Goal: Task Accomplishment & Management: Complete application form

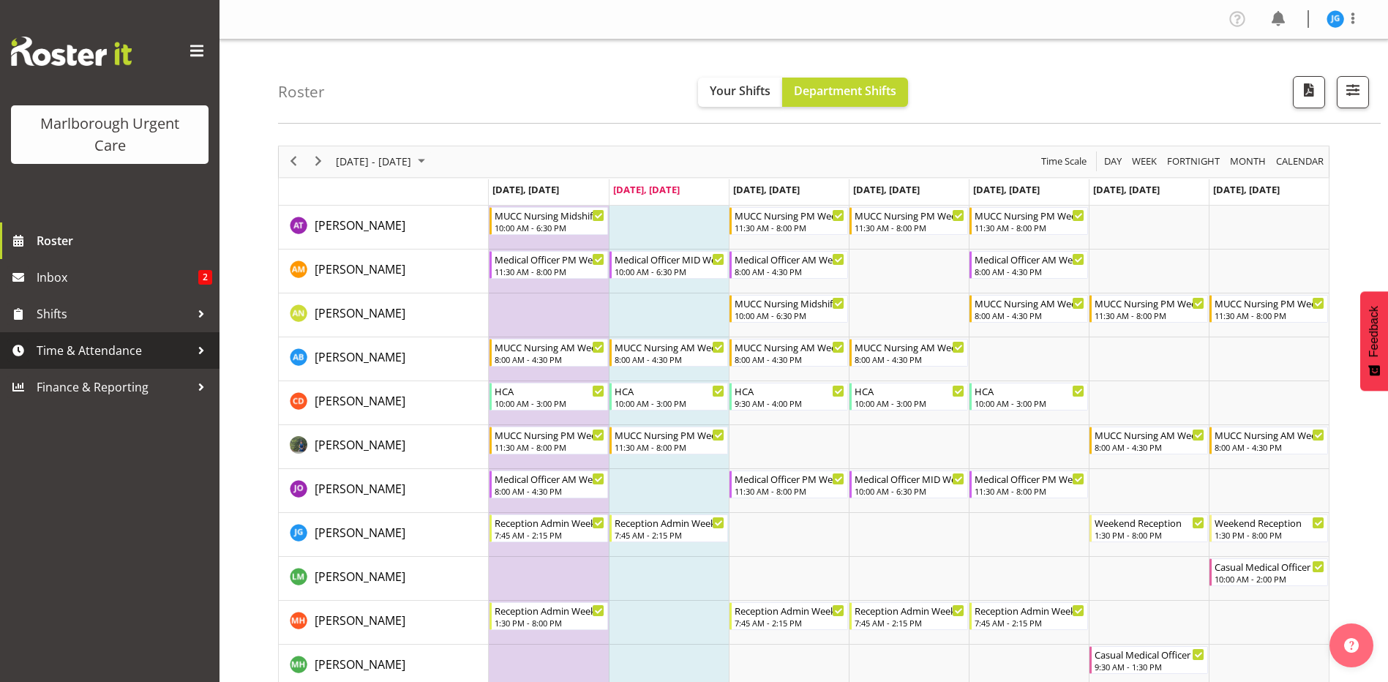
click at [102, 342] on span "Time & Attendance" at bounding box center [114, 350] width 154 height 22
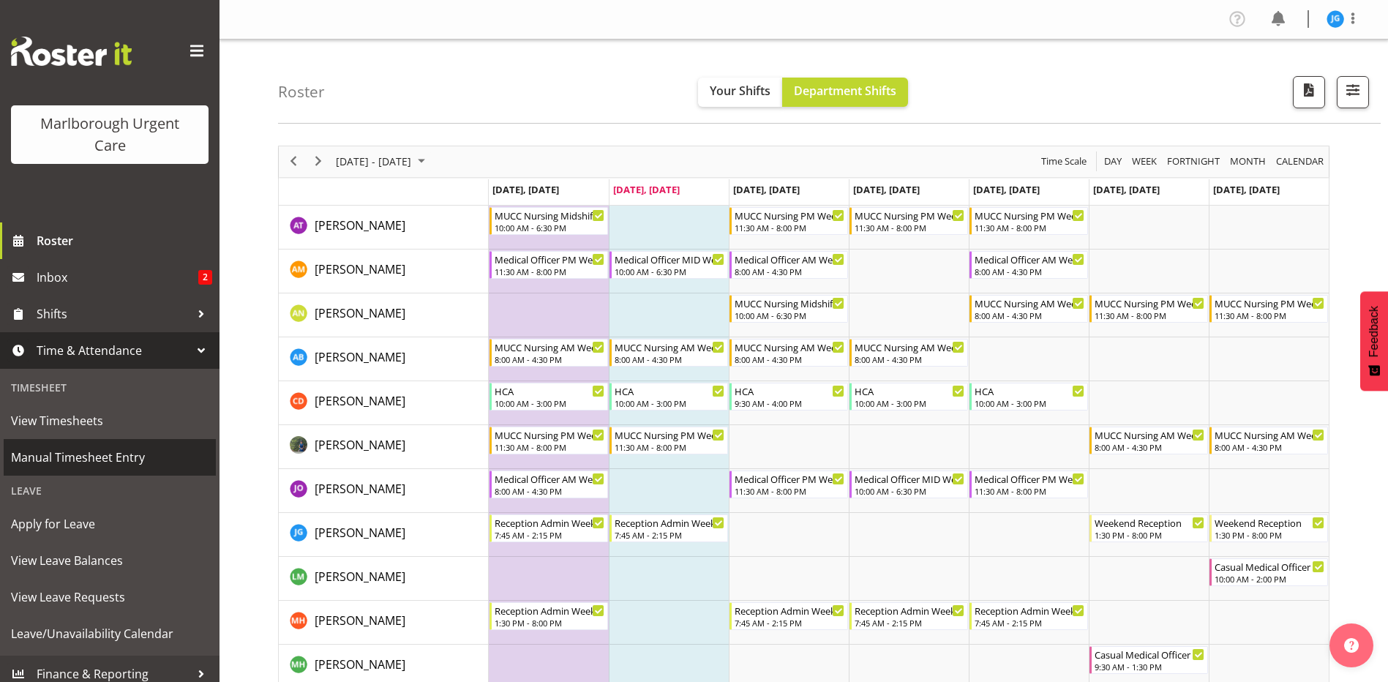
click at [84, 456] on span "Manual Timesheet Entry" at bounding box center [109, 457] width 197 height 22
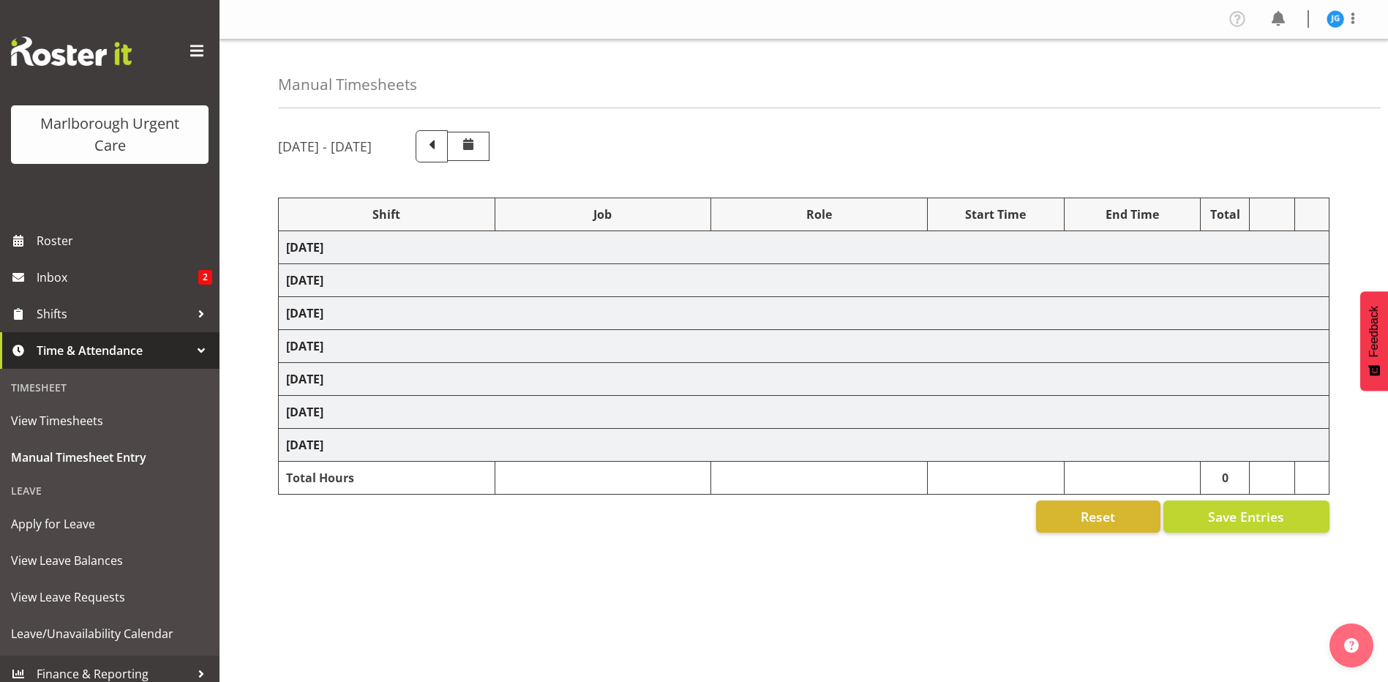
select select "81204"
select select "80770"
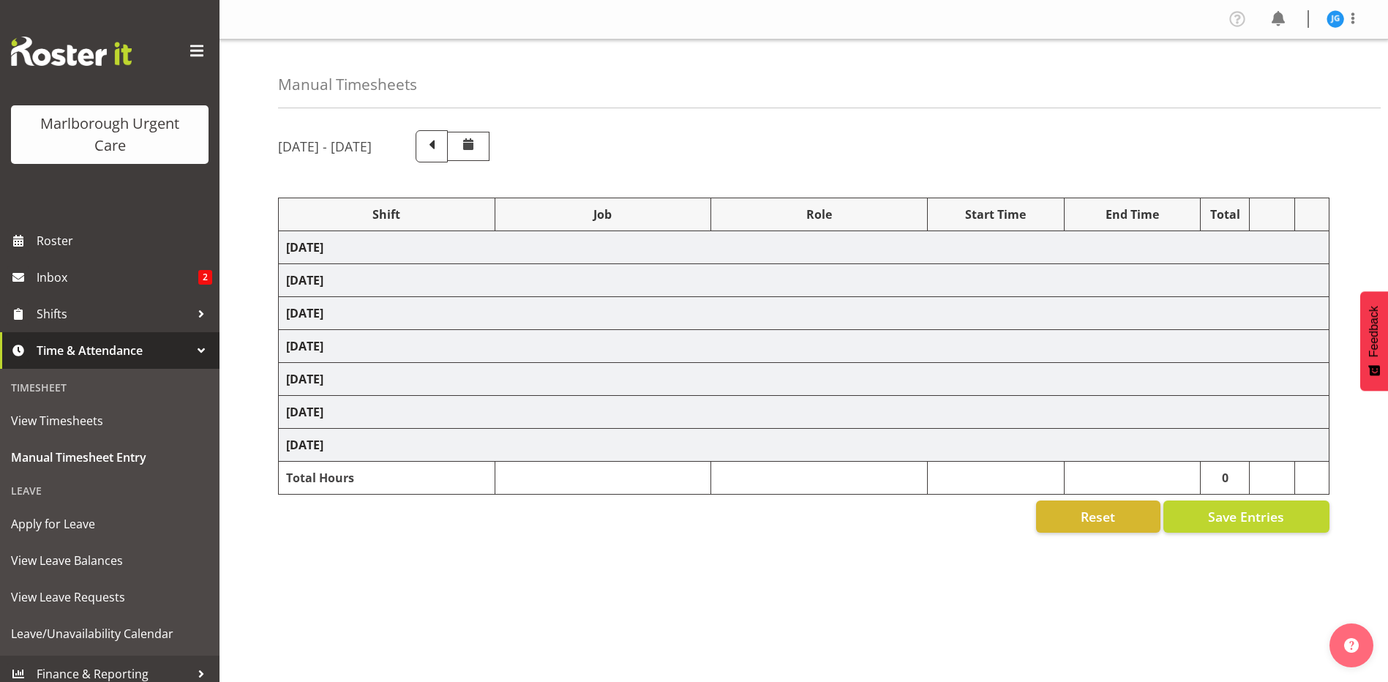
select select "1563"
select select "80770"
select select "1563"
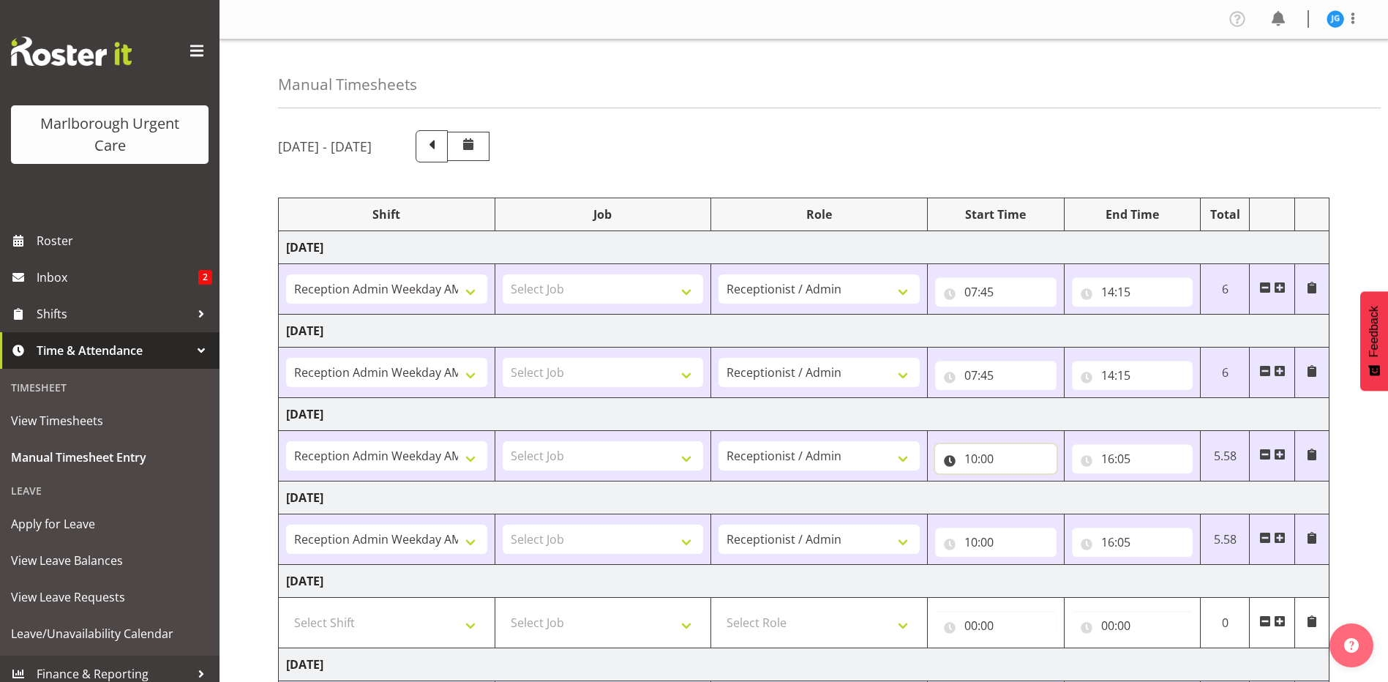
click at [999, 460] on input "10:00" at bounding box center [995, 458] width 121 height 29
click at [1029, 493] on select "00 01 02 03 04 05 06 07 08 09 10 11 12 13 14 15 16 17 18 19 20 21 22 23" at bounding box center [1034, 496] width 33 height 29
select select "13"
click at [1018, 482] on select "00 01 02 03 04 05 06 07 08 09 10 11 12 13 14 15 16 17 18 19 20 21 22 23" at bounding box center [1034, 496] width 33 height 29
type input "13:00"
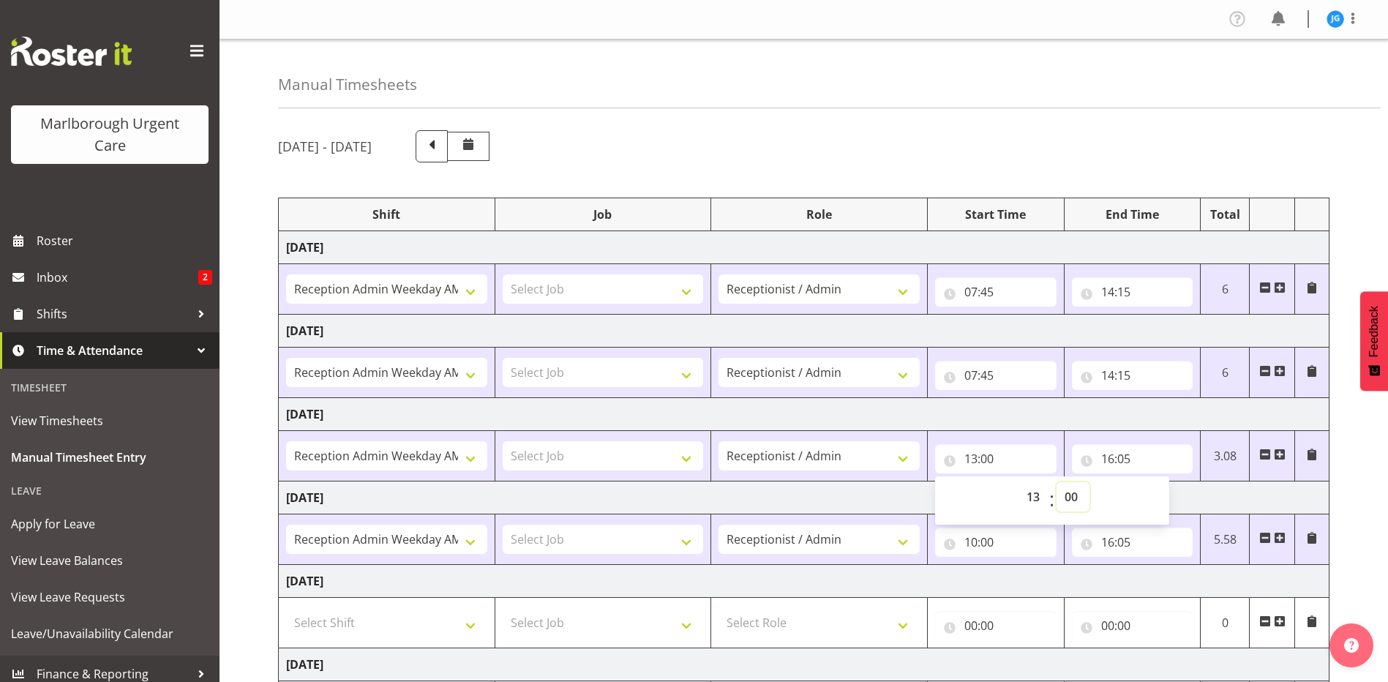
click at [1066, 492] on select "00 01 02 03 04 05 06 07 08 09 10 11 12 13 14 15 16 17 18 19 20 21 22 23 24 25 2…" at bounding box center [1072, 496] width 33 height 29
select select "30"
click at [1056, 482] on select "00 01 02 03 04 05 06 07 08 09 10 11 12 13 14 15 16 17 18 19 20 21 22 23 24 25 2…" at bounding box center [1072, 496] width 33 height 29
type input "13:30"
click at [1112, 456] on input "16:05" at bounding box center [1132, 458] width 121 height 29
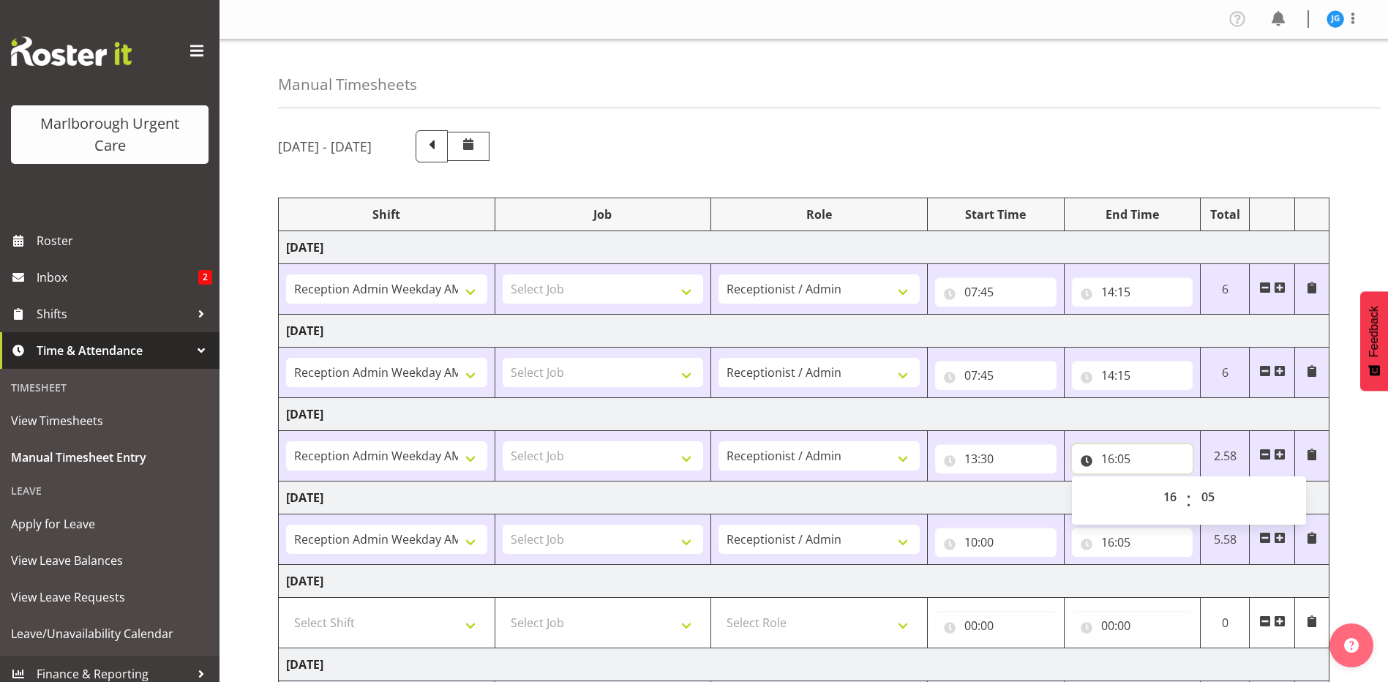
click at [1107, 459] on input "16:05" at bounding box center [1132, 458] width 121 height 29
click at [1110, 456] on input "16:05" at bounding box center [1132, 458] width 121 height 29
click at [1170, 493] on select "00 01 02 03 04 05 06 07 08 09 10 11 12 13 14 15 16 17 18 19 20 21 22 23" at bounding box center [1171, 496] width 33 height 29
select select "20"
click at [1155, 482] on select "00 01 02 03 04 05 06 07 08 09 10 11 12 13 14 15 16 17 18 19 20 21 22 23" at bounding box center [1171, 496] width 33 height 29
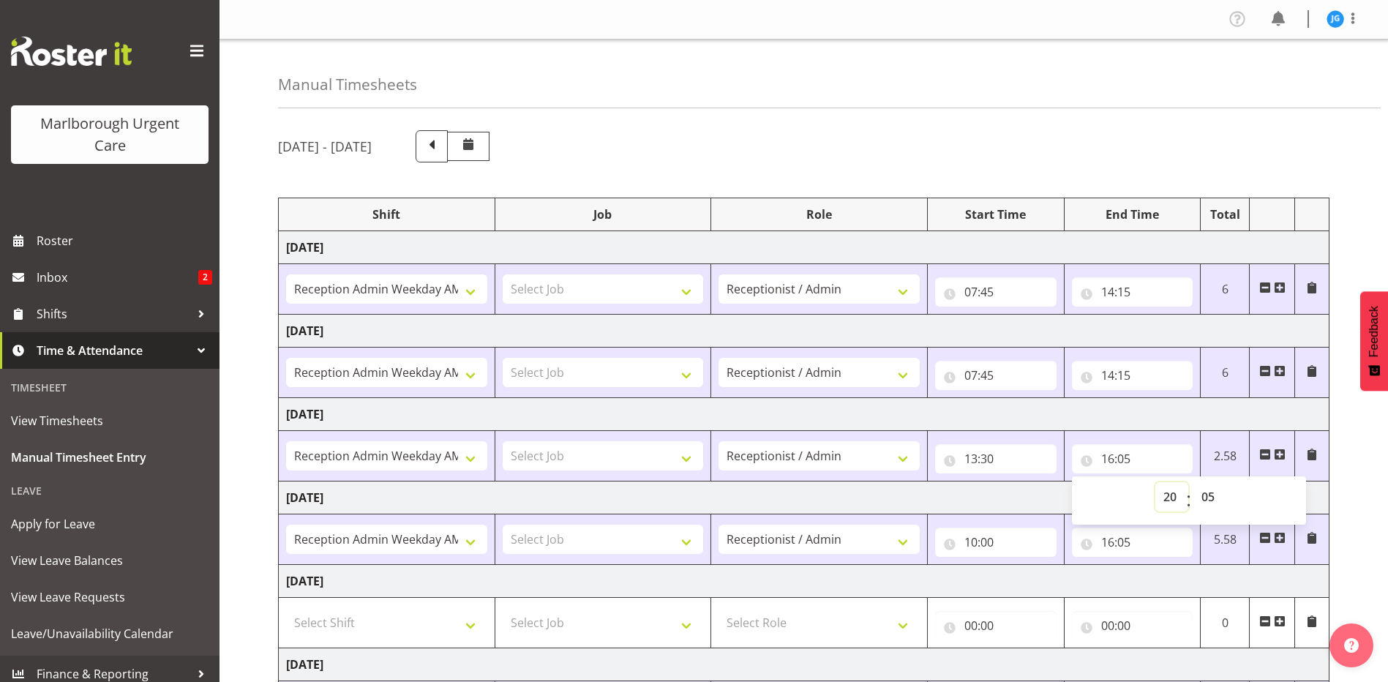
type input "20:05"
drag, startPoint x: 1211, startPoint y: 489, endPoint x: 1204, endPoint y: 488, distance: 7.5
click at [1211, 489] on select "00 01 02 03 04 05 06 07 08 09 10 11 12 13 14 15 16 17 18 19 20 21 22 23 24 25 2…" at bounding box center [1209, 496] width 33 height 29
select select "0"
click at [1193, 482] on select "00 01 02 03 04 05 06 07 08 09 10 11 12 13 14 15 16 17 18 19 20 21 22 23 24 25 2…" at bounding box center [1209, 496] width 33 height 29
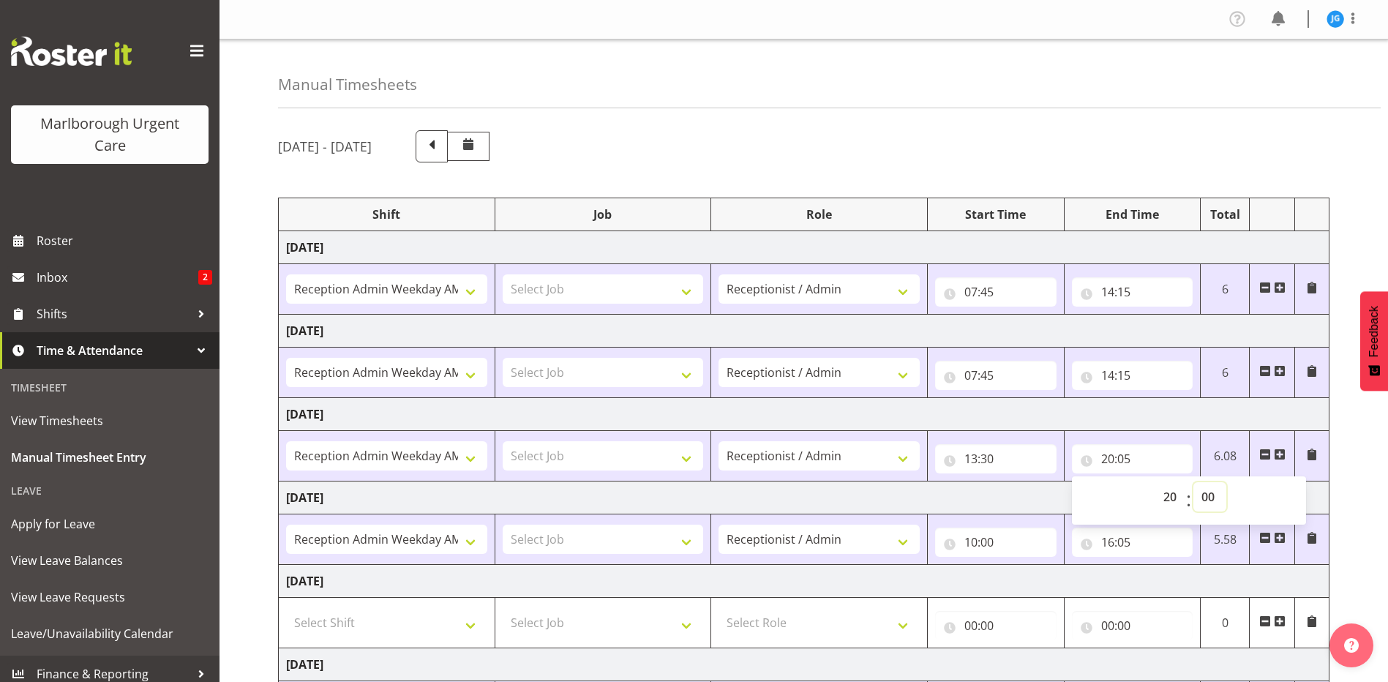
type input "20:00"
click at [1035, 490] on td "[DATE]" at bounding box center [804, 497] width 1050 height 33
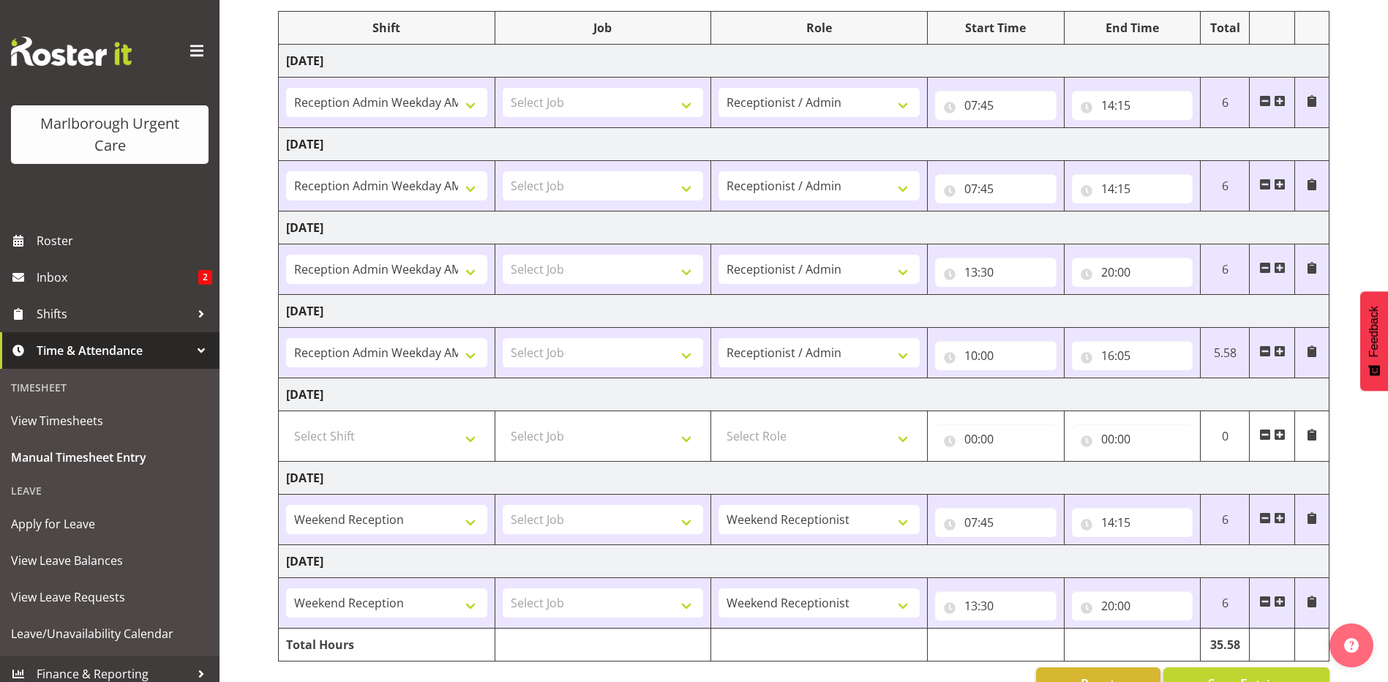
scroll to position [226, 0]
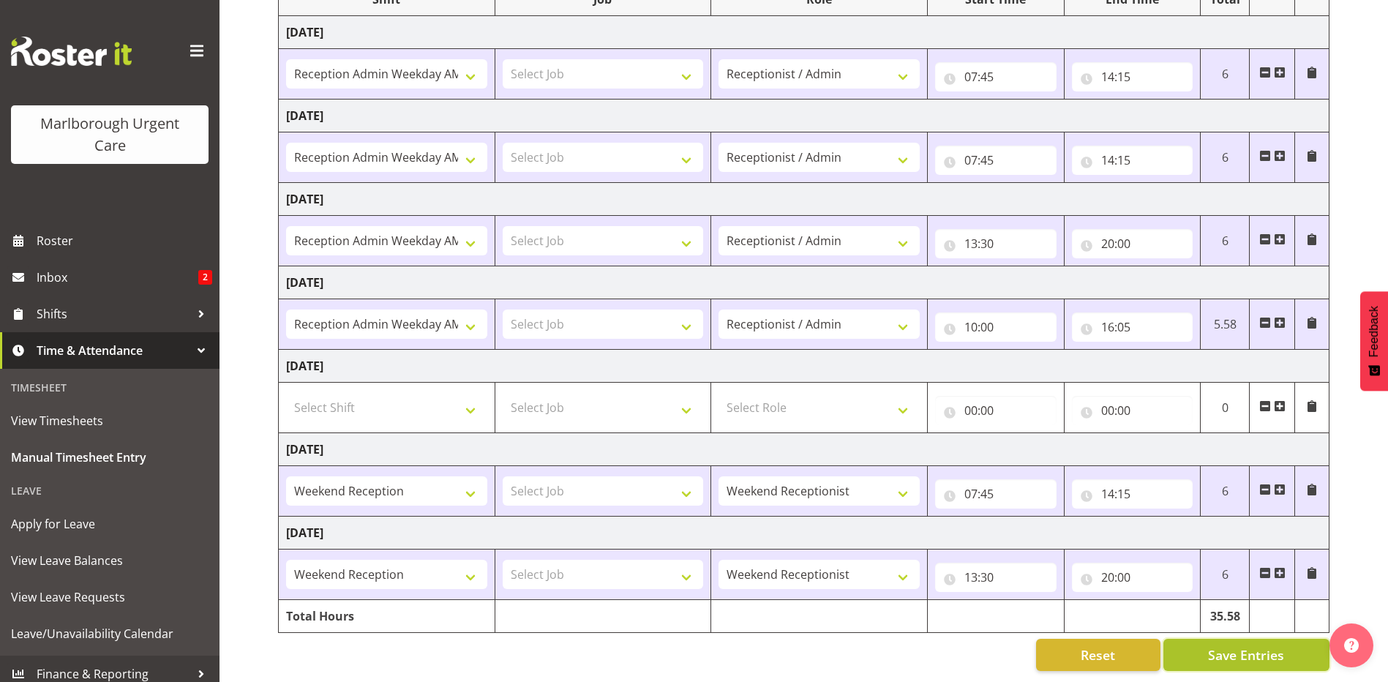
click at [1254, 645] on span "Save Entries" at bounding box center [1246, 654] width 76 height 19
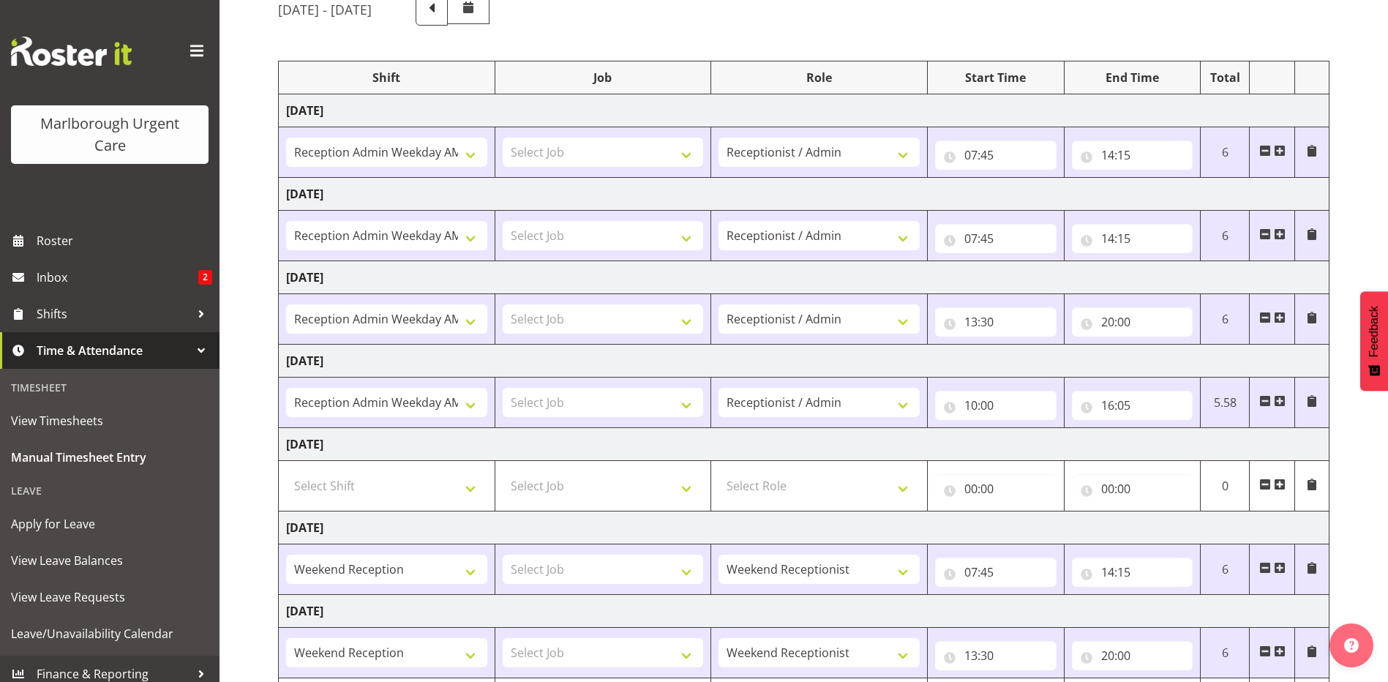
scroll to position [0, 0]
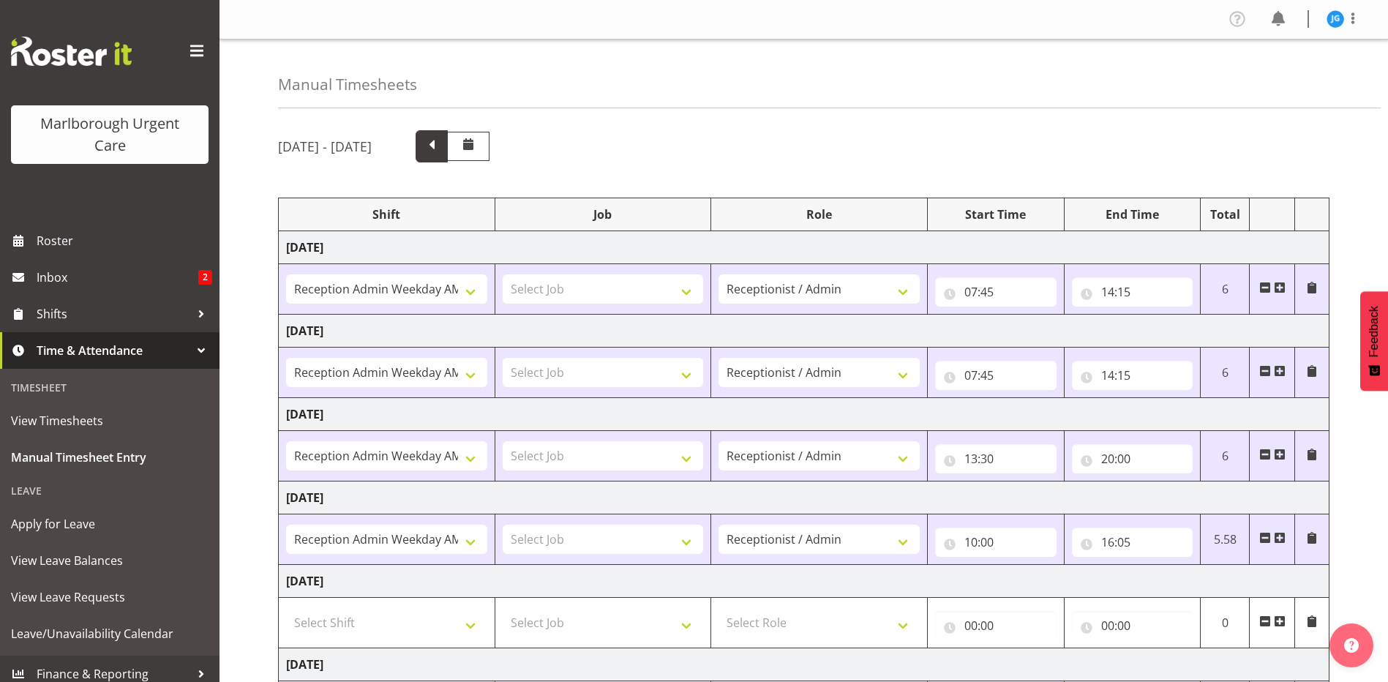
click at [441, 144] on span at bounding box center [431, 144] width 19 height 19
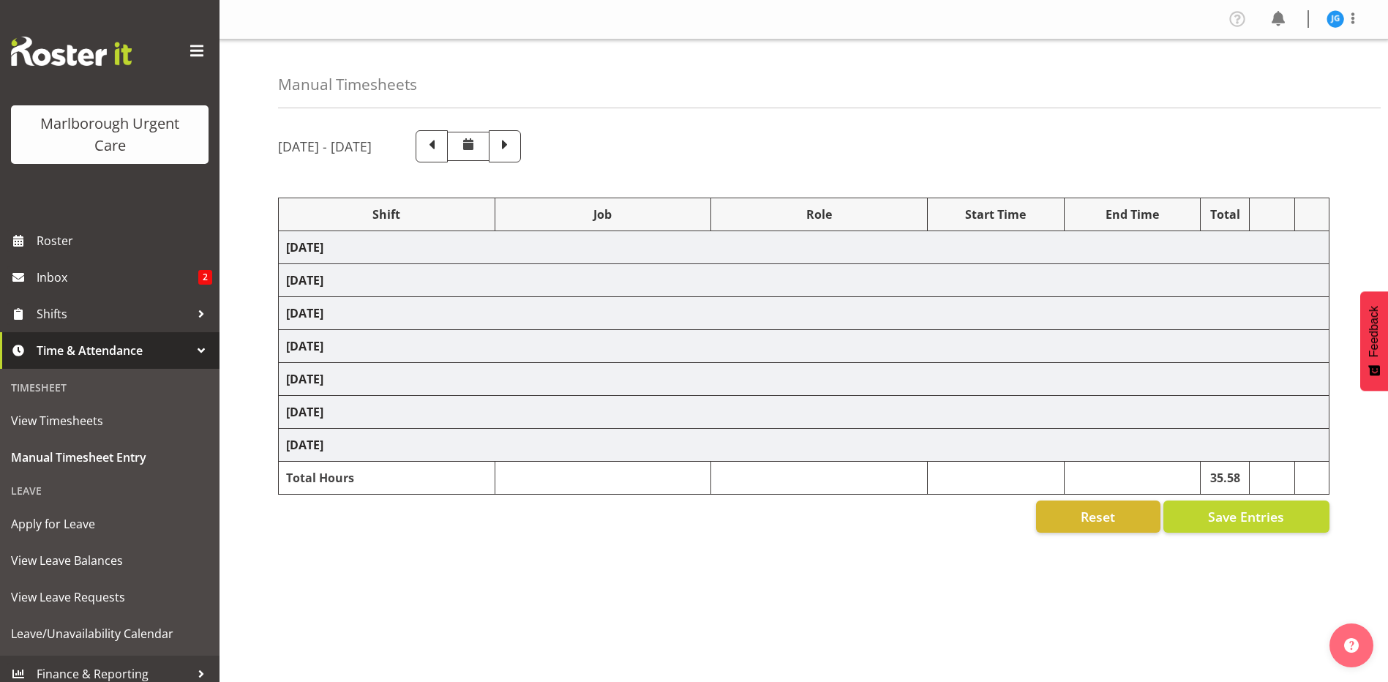
select select "81204"
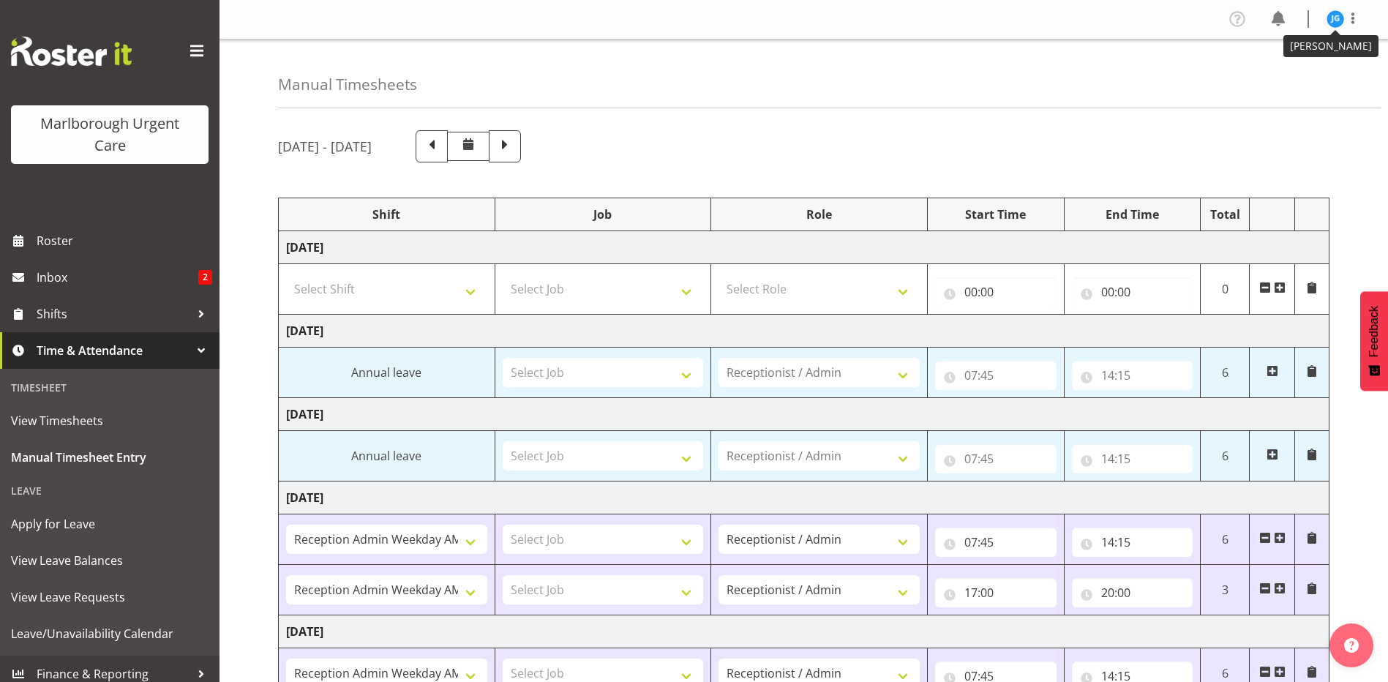
click at [1333, 23] on img at bounding box center [1335, 19] width 18 height 18
click at [1279, 75] on link "Log Out" at bounding box center [1291, 77] width 140 height 26
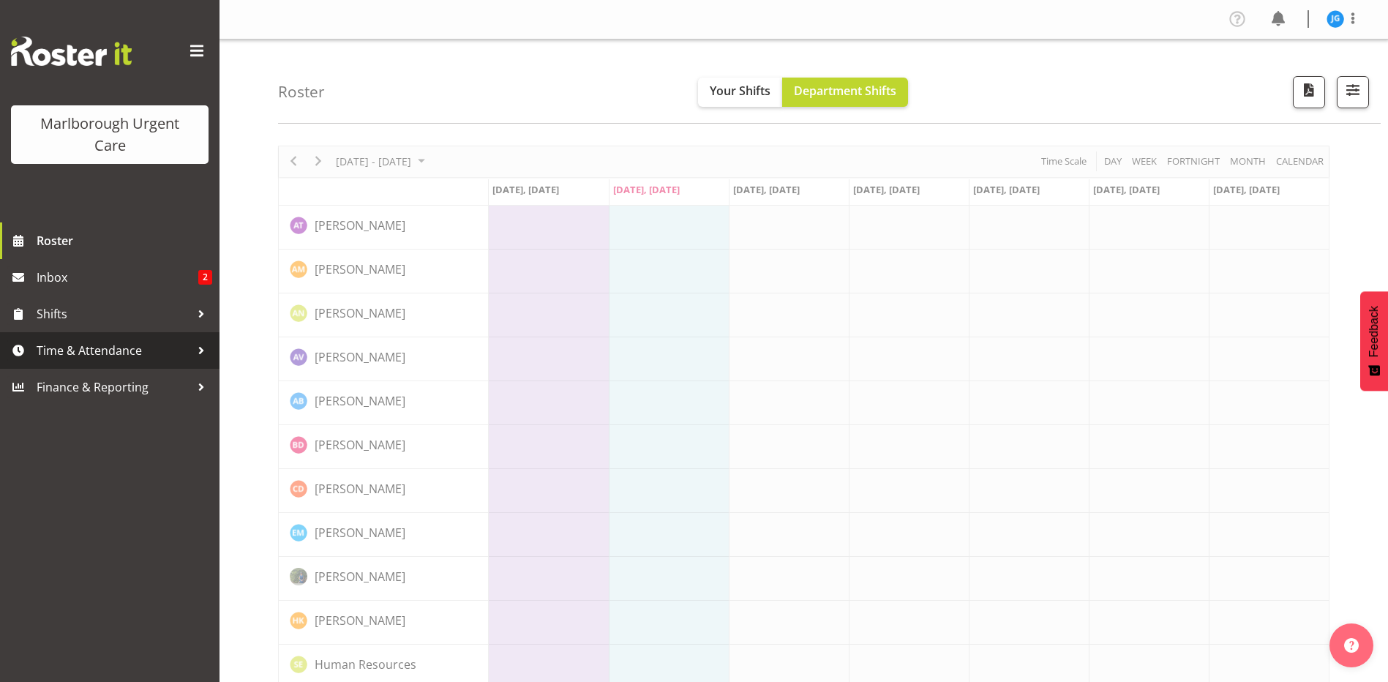
click at [102, 349] on span "Time & Attendance" at bounding box center [114, 350] width 154 height 22
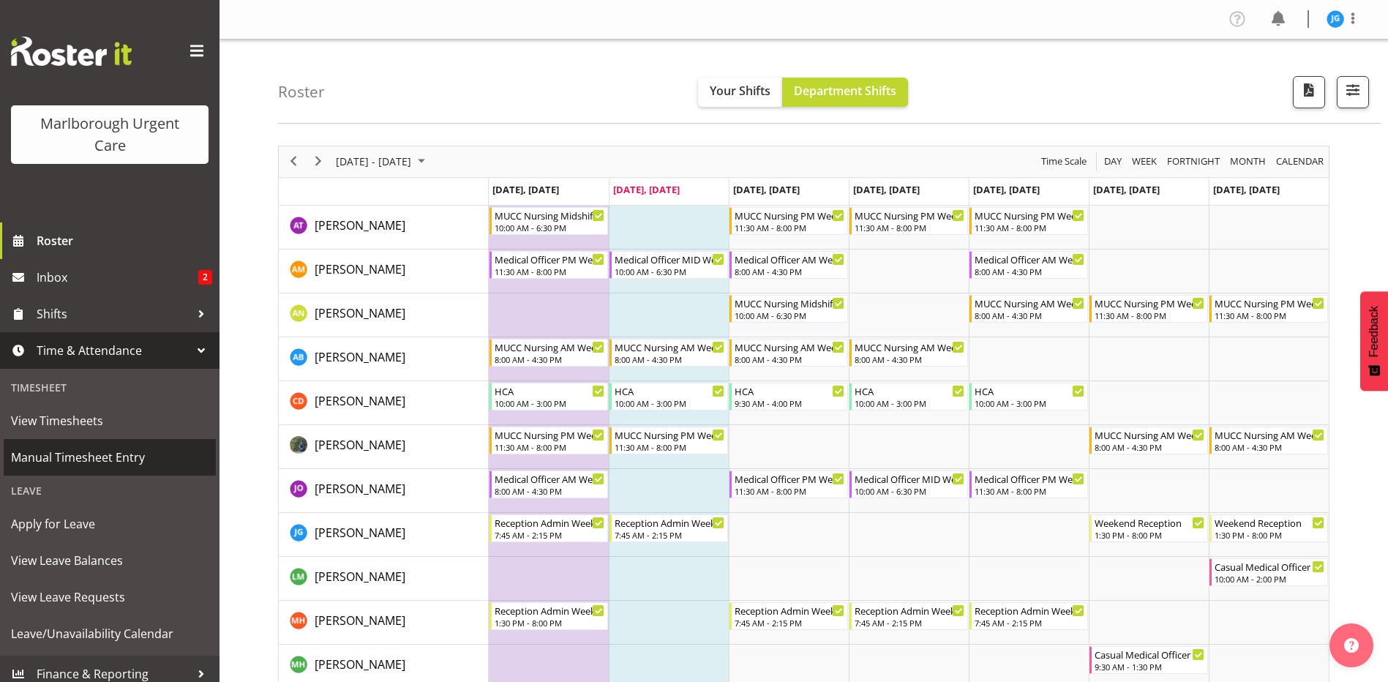
click at [117, 454] on span "Manual Timesheet Entry" at bounding box center [109, 457] width 197 height 22
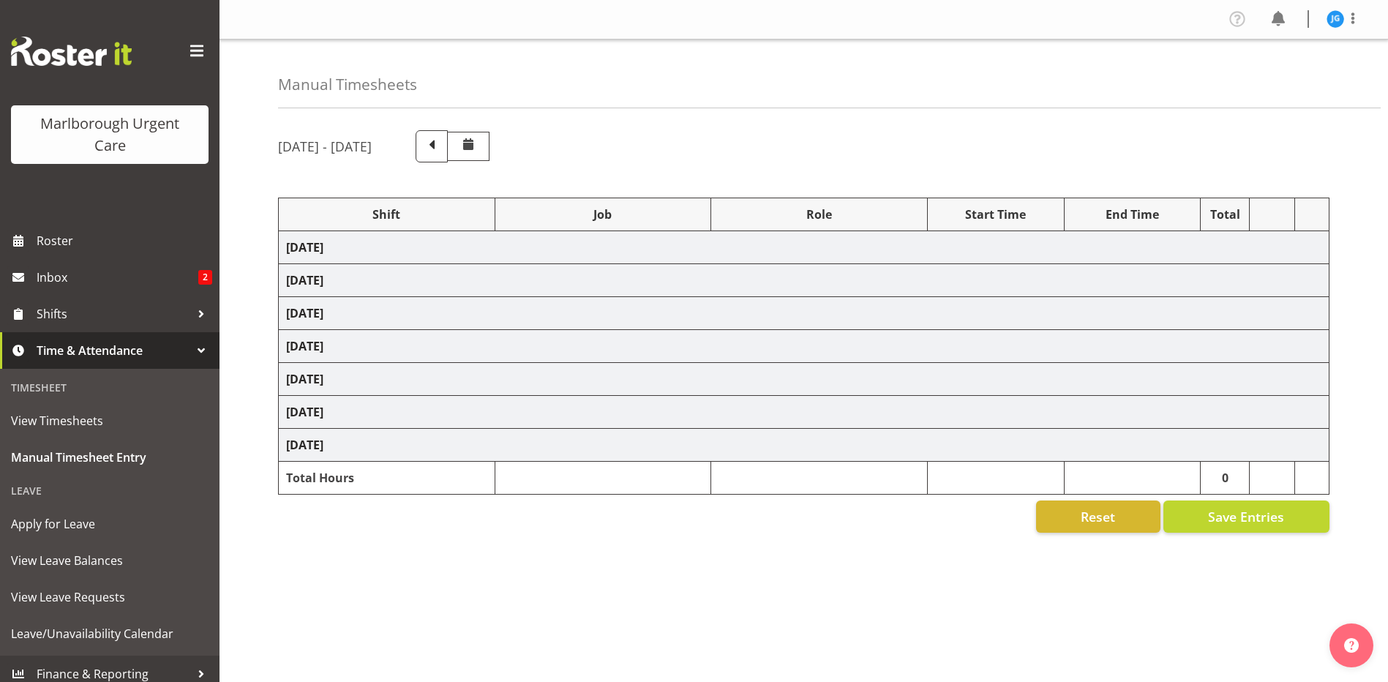
select select "81204"
select select "80770"
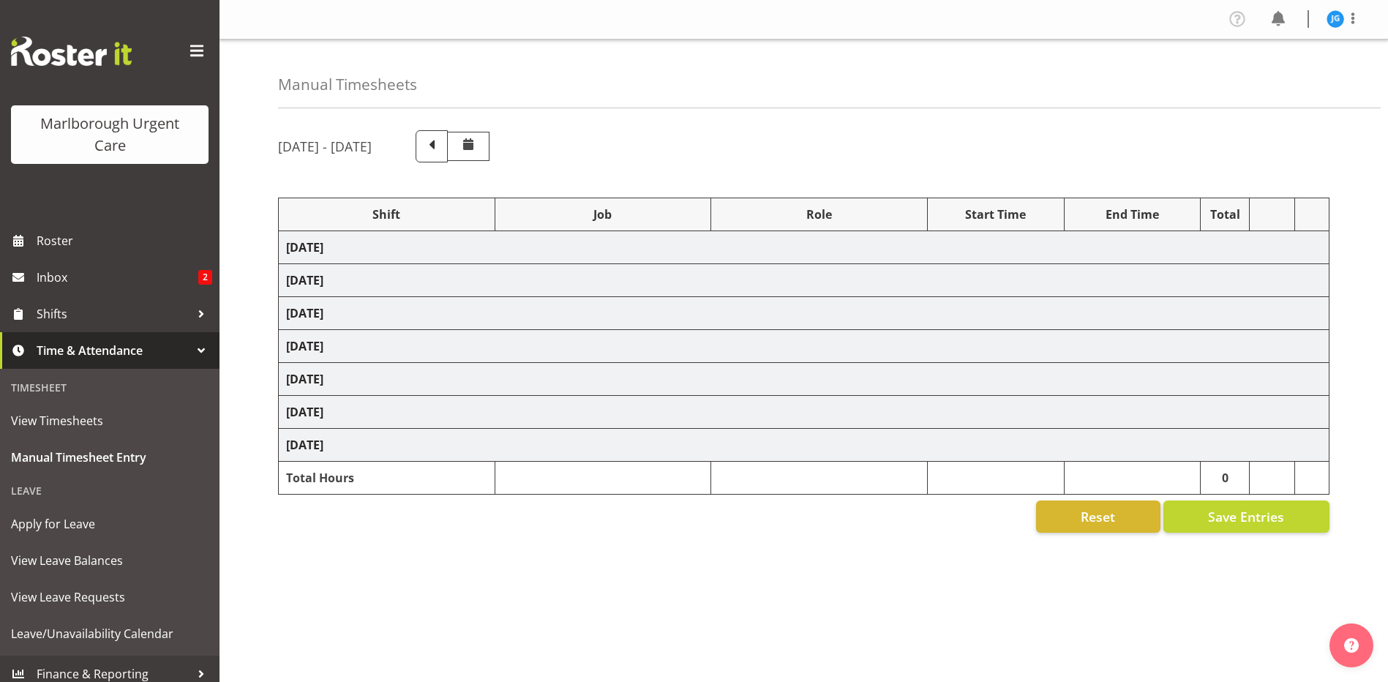
select select "1563"
select select "80770"
select select "1563"
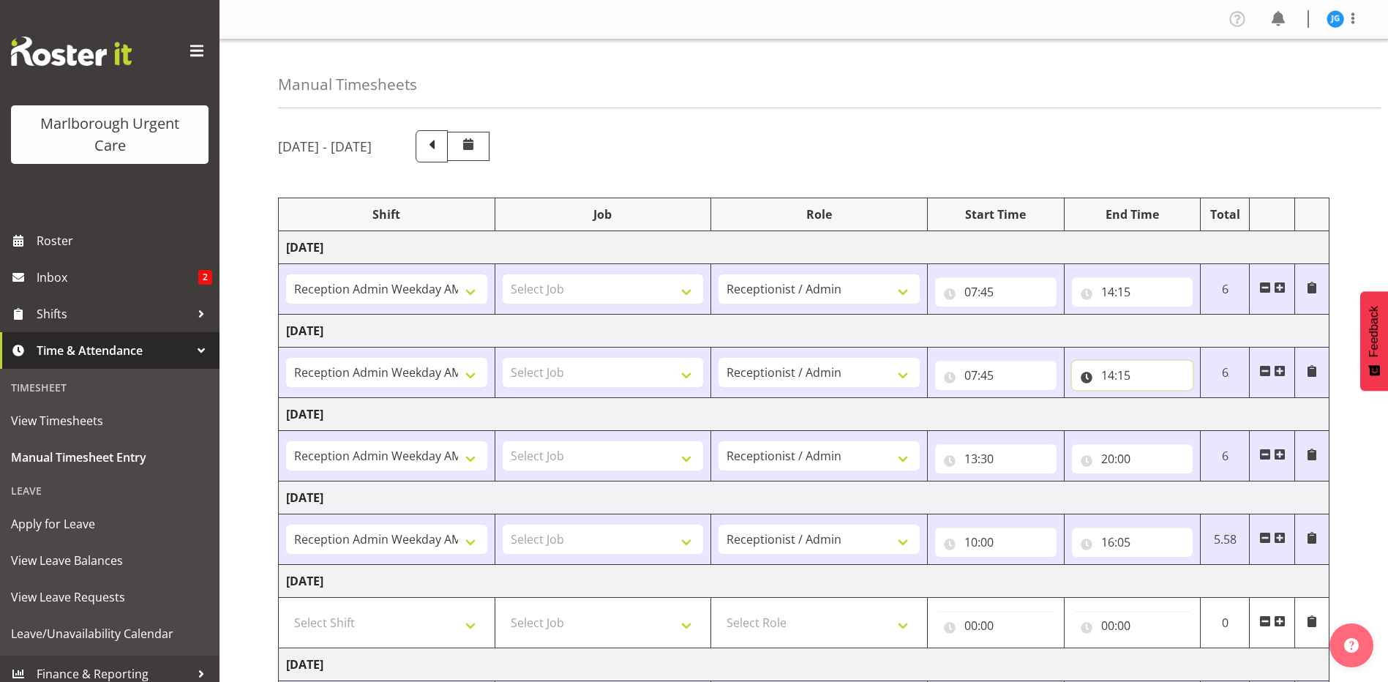
click at [1118, 372] on input "14:15" at bounding box center [1132, 375] width 121 height 29
click at [1170, 410] on select "00 01 02 03 04 05 06 07 08 09 10 11 12 13 14 15 16 17 18 19 20 21 22 23" at bounding box center [1171, 413] width 33 height 29
select select "16"
click at [1155, 399] on select "00 01 02 03 04 05 06 07 08 09 10 11 12 13 14 15 16 17 18 19 20 21 22 23" at bounding box center [1171, 413] width 33 height 29
type input "16:15"
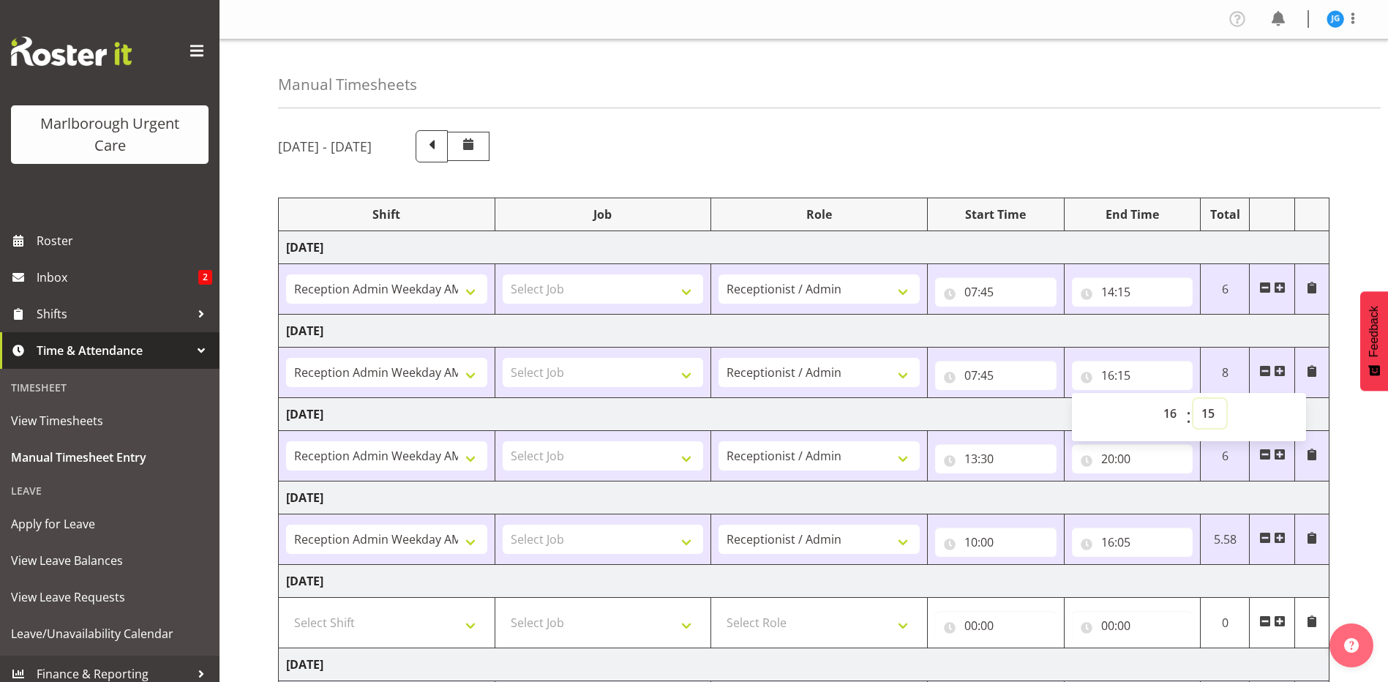
click at [1208, 411] on select "00 01 02 03 04 05 06 07 08 09 10 11 12 13 14 15 16 17 18 19 20 21 22 23 24 25 2…" at bounding box center [1209, 413] width 33 height 29
select select "0"
click at [1193, 399] on select "00 01 02 03 04 05 06 07 08 09 10 11 12 13 14 15 16 17 18 19 20 21 22 23 24 25 2…" at bounding box center [1209, 413] width 33 height 29
type input "16:00"
click at [1019, 415] on td "[DATE]" at bounding box center [804, 414] width 1050 height 33
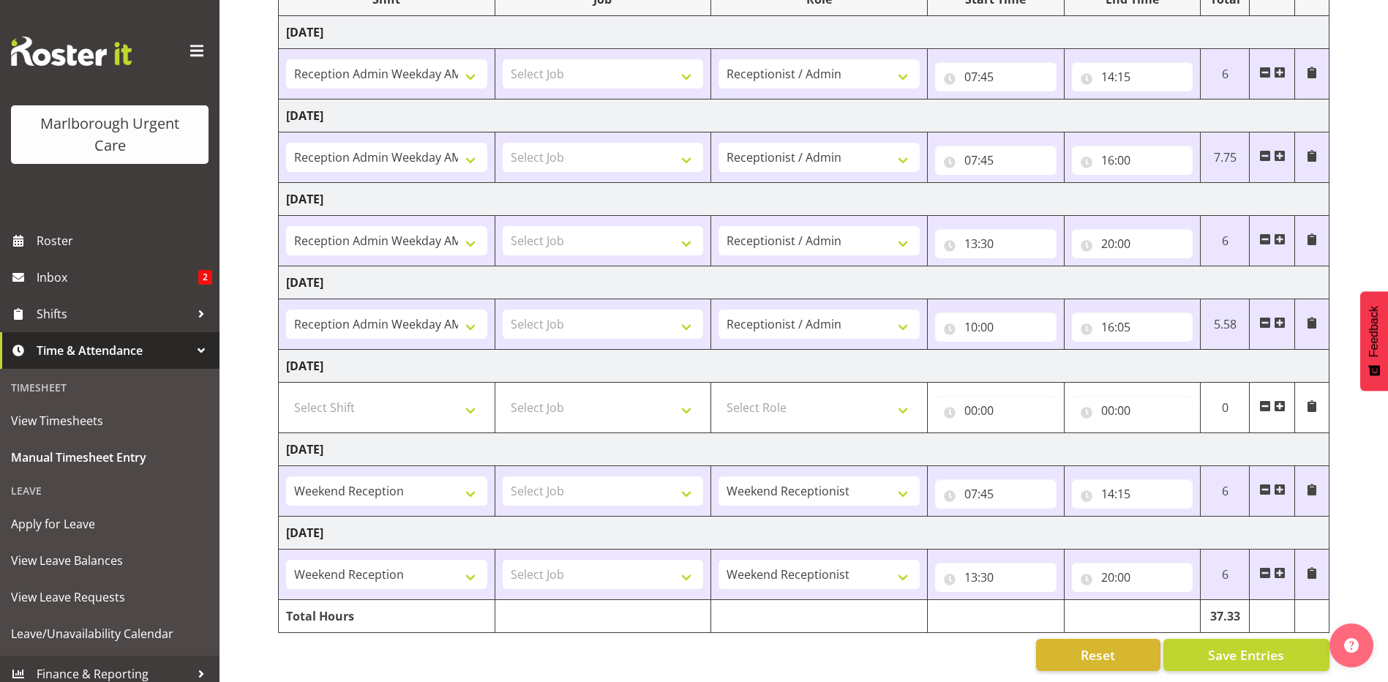
scroll to position [219, 0]
click at [1110, 154] on input "16:00" at bounding box center [1132, 160] width 121 height 29
click at [1173, 195] on select "00 01 02 03 04 05 06 07 08 09 10 11 12 13 14 15 16 17 18 19 20 21 22 23" at bounding box center [1171, 198] width 33 height 29
select select "14"
click at [1155, 184] on select "00 01 02 03 04 05 06 07 08 09 10 11 12 13 14 15 16 17 18 19 20 21 22 23" at bounding box center [1171, 198] width 33 height 29
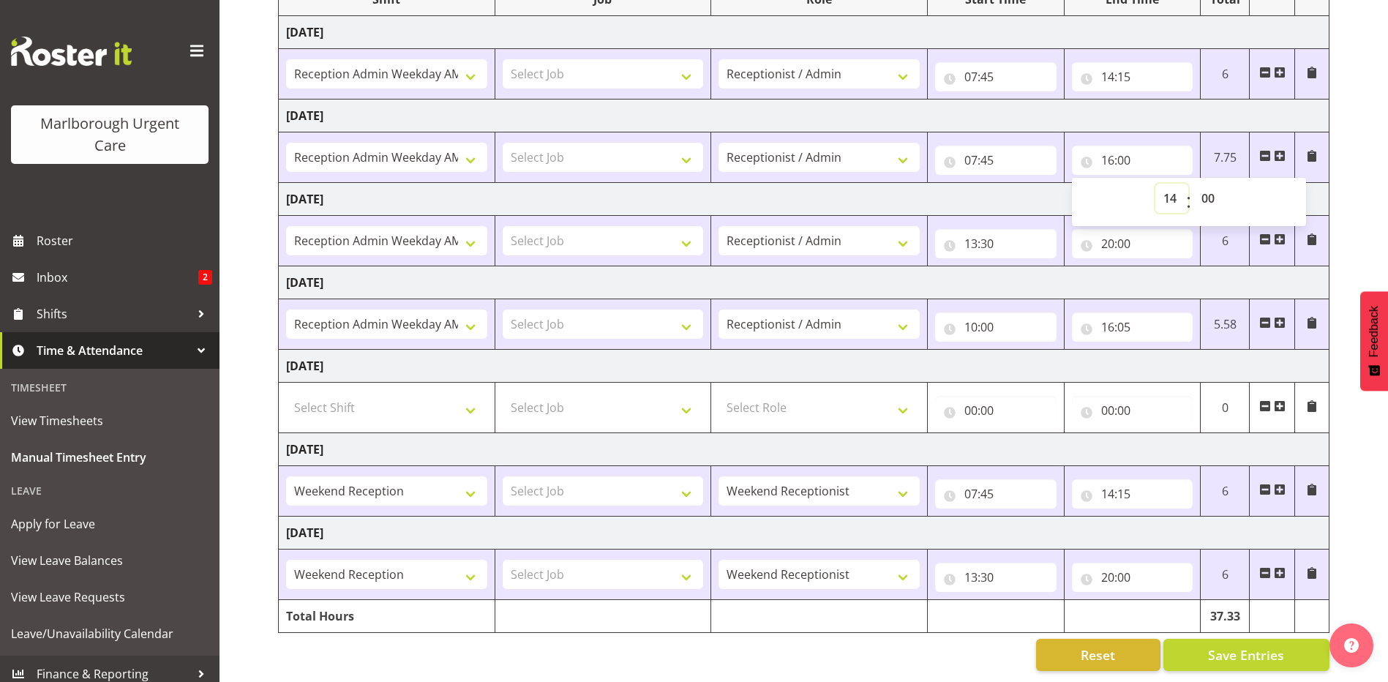
type input "14:00"
click at [1208, 195] on select "00 01 02 03 04 05 06 07 08 09 10 11 12 13 14 15 16 17 18 19 20 21 22 23 24 25 2…" at bounding box center [1209, 198] width 33 height 29
select select "15"
click at [1193, 184] on select "00 01 02 03 04 05 06 07 08 09 10 11 12 13 14 15 16 17 18 19 20 21 22 23 24 25 2…" at bounding box center [1209, 198] width 33 height 29
type input "14:15"
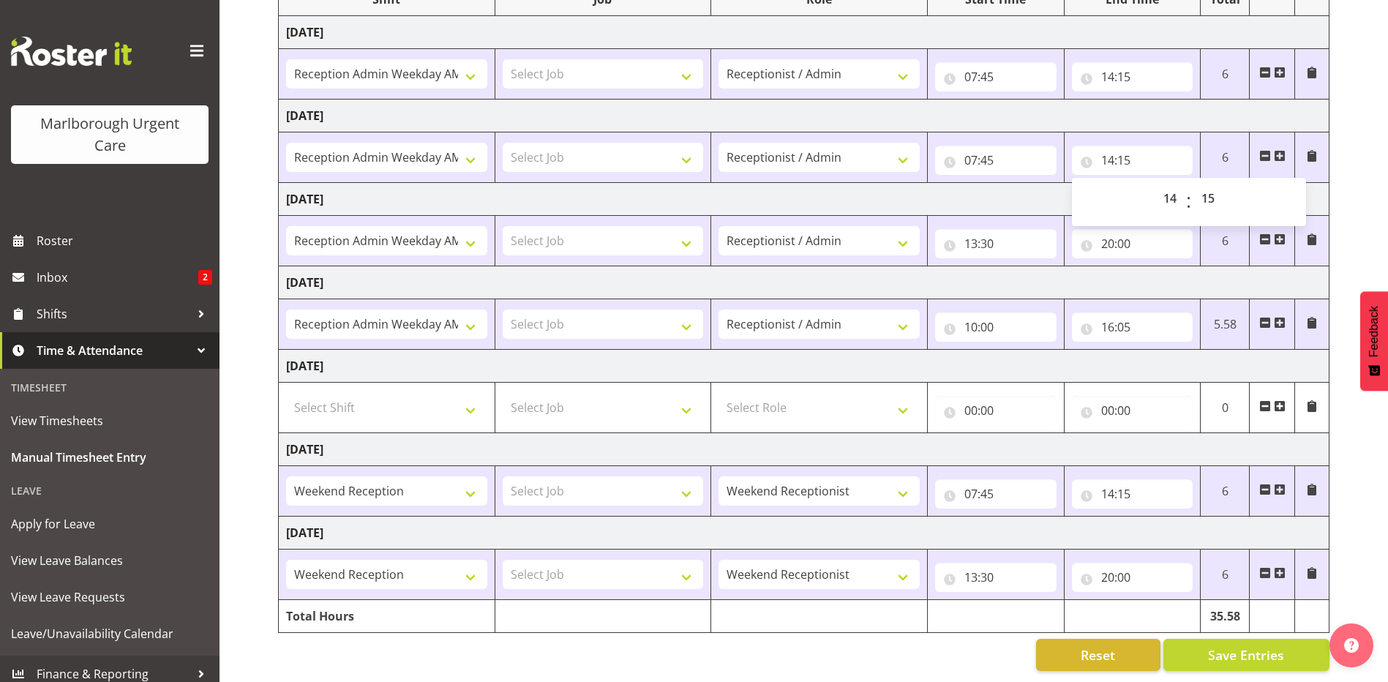
click at [1006, 191] on td "[DATE]" at bounding box center [804, 199] width 1050 height 33
click at [1281, 151] on span at bounding box center [1279, 156] width 12 height 12
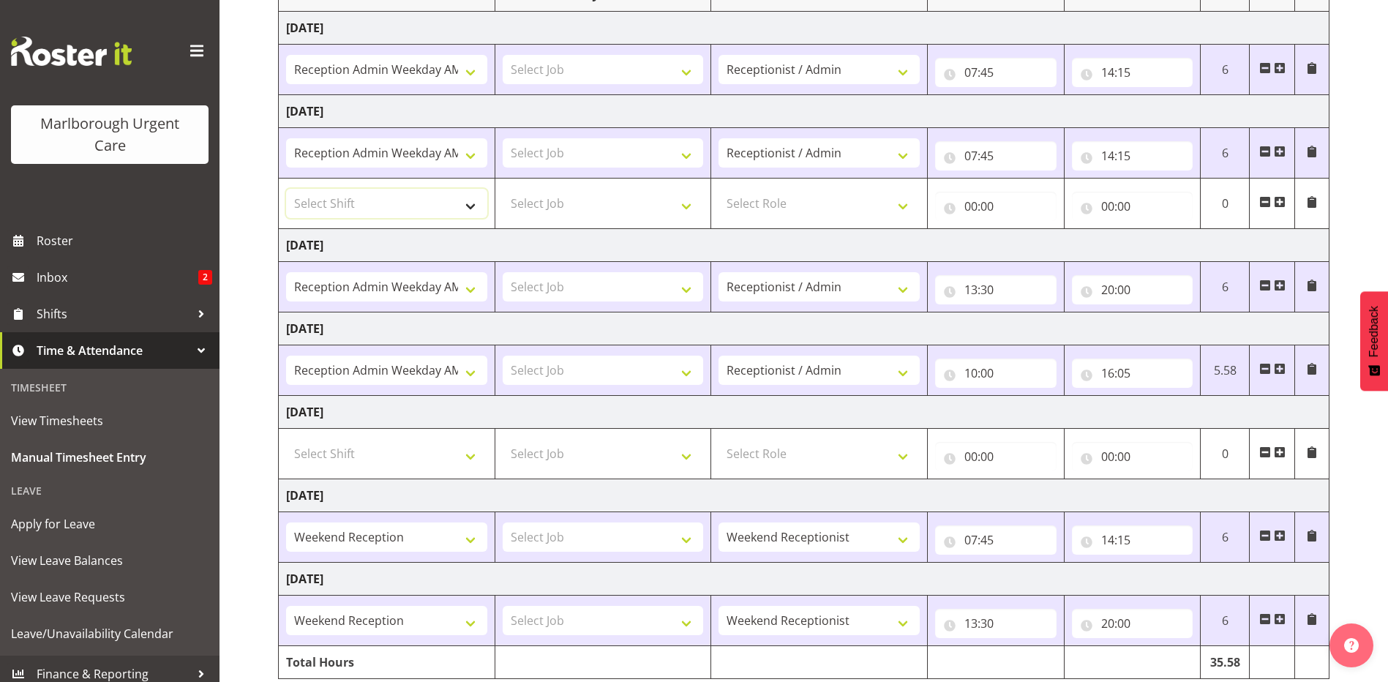
click at [449, 203] on select "Select Shift Casual Addition Casual Addition Casual Medical Officer Addition Ca…" at bounding box center [386, 203] width 201 height 29
select select "81204"
click at [286, 189] on select "Select Shift Casual Addition Casual Addition Casual Medical Officer Addition Ca…" at bounding box center [386, 203] width 201 height 29
click at [440, 288] on select "Casual Addition Casual Addition Casual Medical Officer Addition Casual Medical …" at bounding box center [386, 286] width 201 height 29
select select "81205"
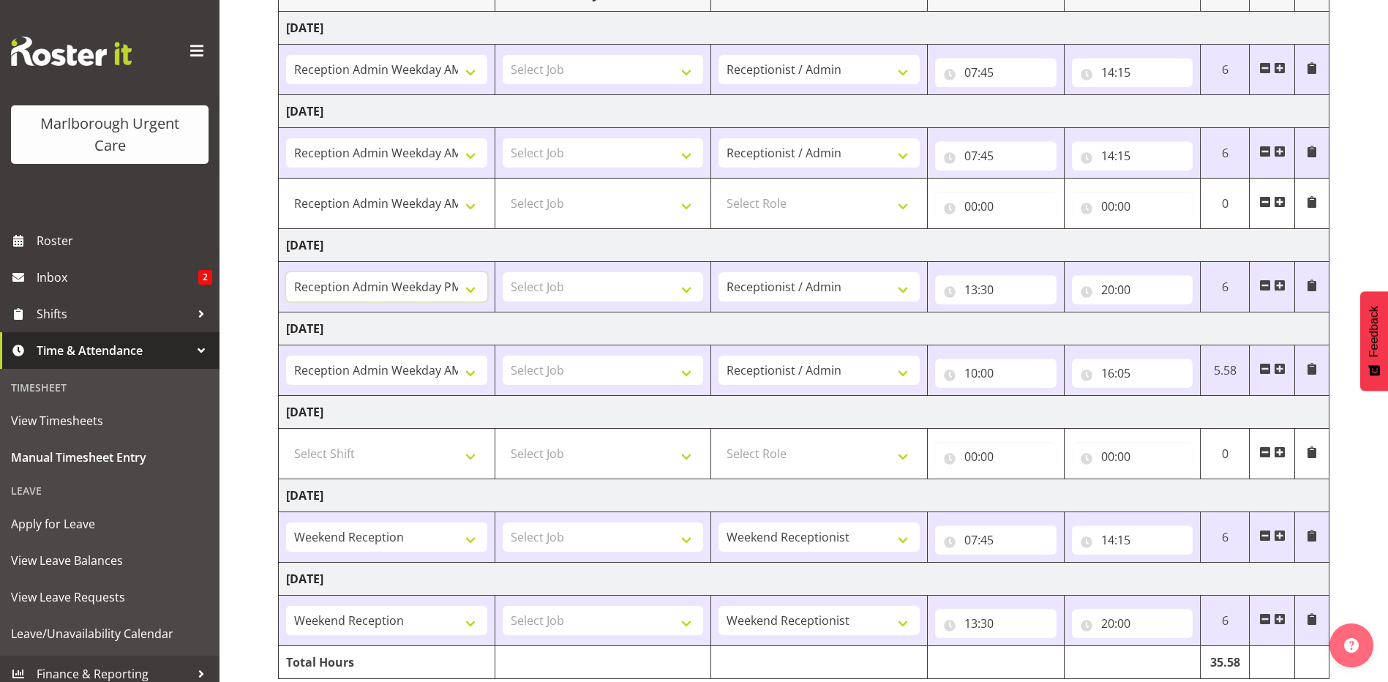
click at [286, 272] on select "Casual Addition Casual Addition Casual Medical Officer Addition Casual Medical …" at bounding box center [386, 286] width 201 height 29
click at [979, 288] on input "13:30" at bounding box center [995, 289] width 121 height 29
click at [1037, 326] on select "00 01 02 03 04 05 06 07 08 09 10 11 12 13 14 15 16 17 18 19 20 21 22 23" at bounding box center [1034, 327] width 33 height 29
select select "14"
click at [1018, 313] on select "00 01 02 03 04 05 06 07 08 09 10 11 12 13 14 15 16 17 18 19 20 21 22 23" at bounding box center [1034, 327] width 33 height 29
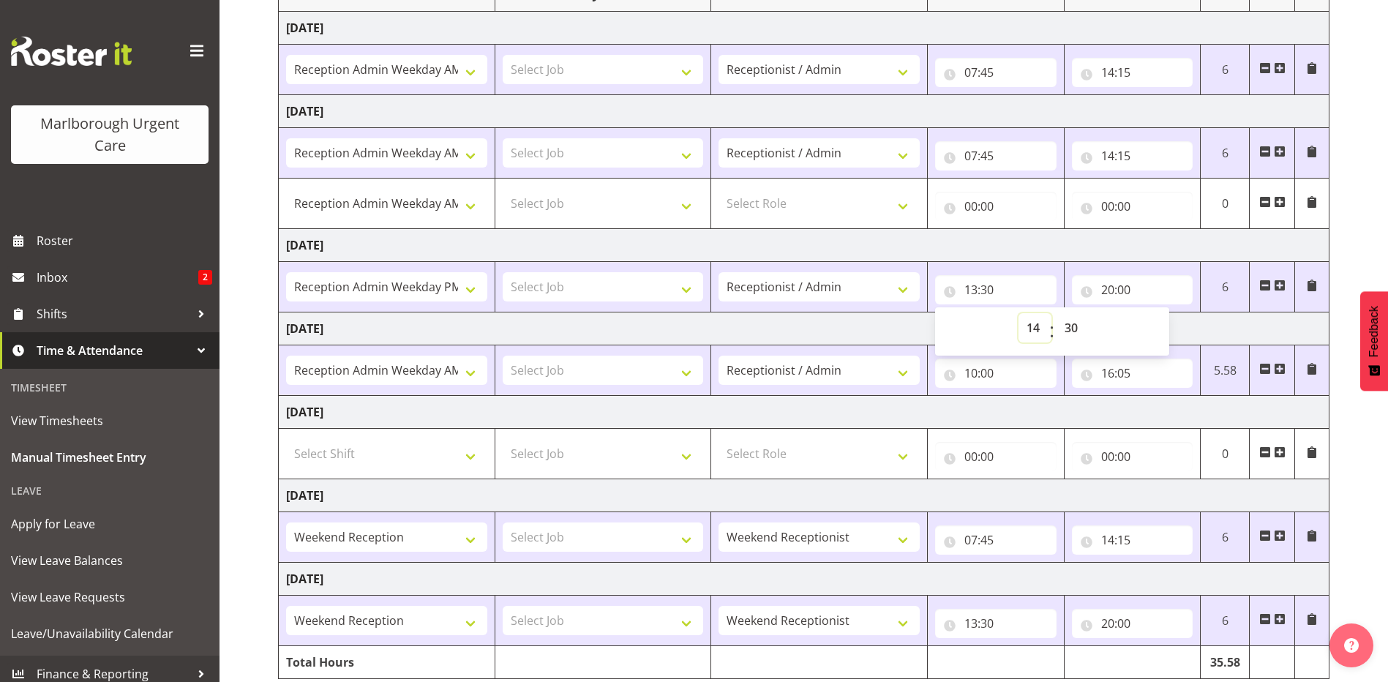
type input "14:30"
click at [1071, 323] on select "00 01 02 03 04 05 06 07 08 09 10 11 12 13 14 15 16 17 18 19 20 21 22 23 24 25 2…" at bounding box center [1072, 327] width 33 height 29
select select "0"
click at [1056, 313] on select "00 01 02 03 04 05 06 07 08 09 10 11 12 13 14 15 16 17 18 19 20 21 22 23 24 25 2…" at bounding box center [1072, 327] width 33 height 29
type input "14:00"
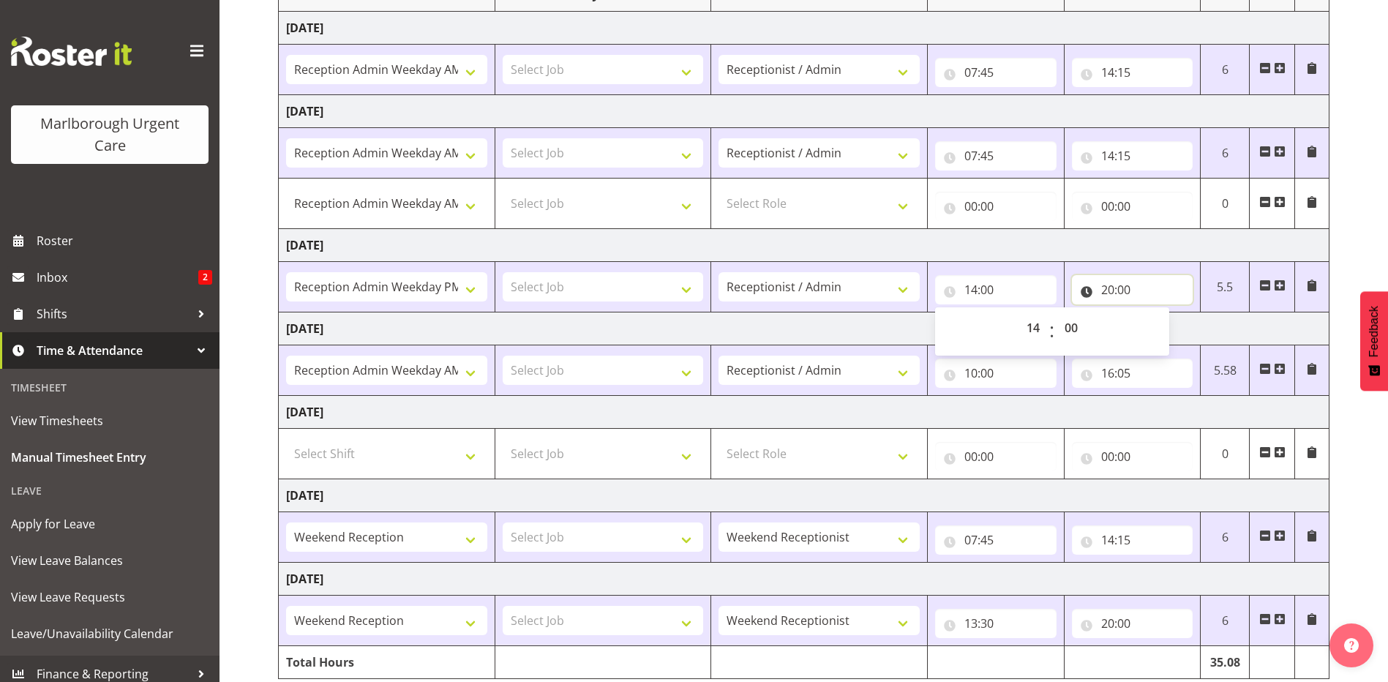
click at [1121, 290] on input "20:00" at bounding box center [1132, 289] width 121 height 29
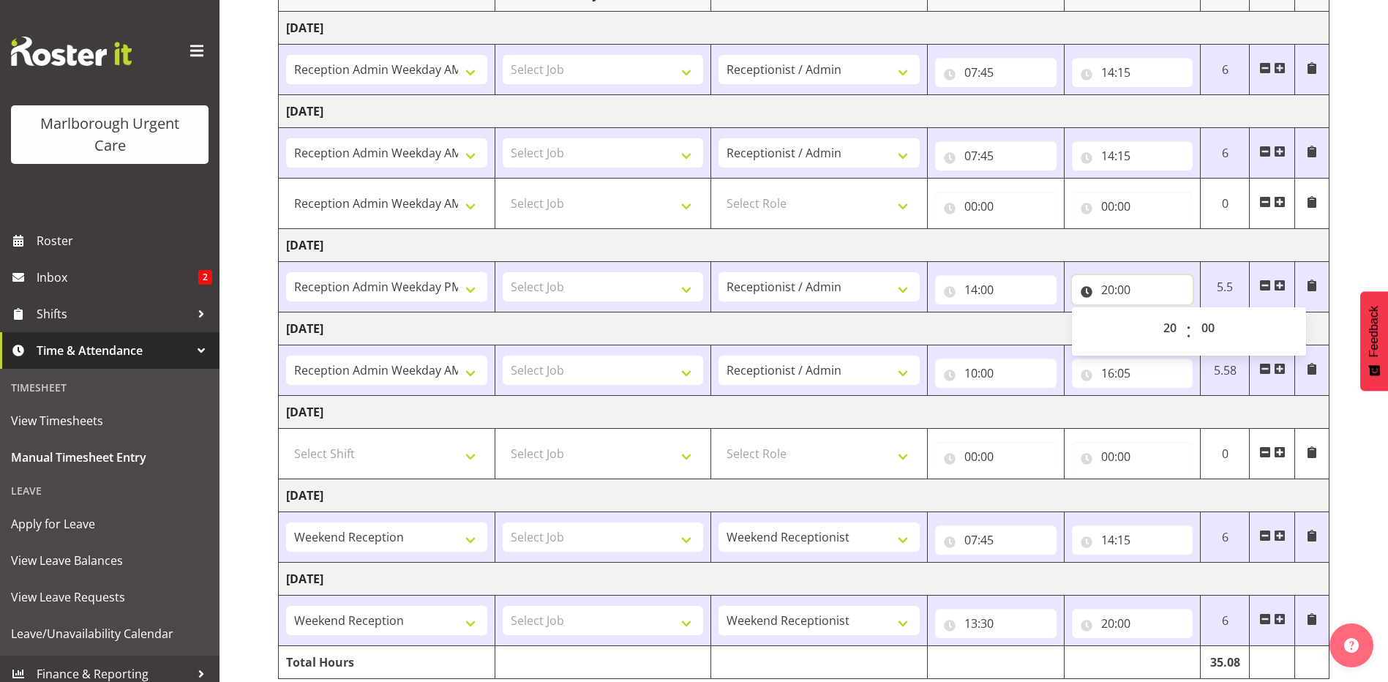
click at [1108, 287] on input "20:00" at bounding box center [1132, 289] width 121 height 29
click at [1170, 327] on select "00 01 02 03 04 05 06 07 08 09 10 11 12 13 14 15 16 17 18 19 20 21 22 23" at bounding box center [1171, 327] width 33 height 29
select select "16"
click at [1155, 313] on select "00 01 02 03 04 05 06 07 08 09 10 11 12 13 14 15 16 17 18 19 20 21 22 23" at bounding box center [1171, 327] width 33 height 29
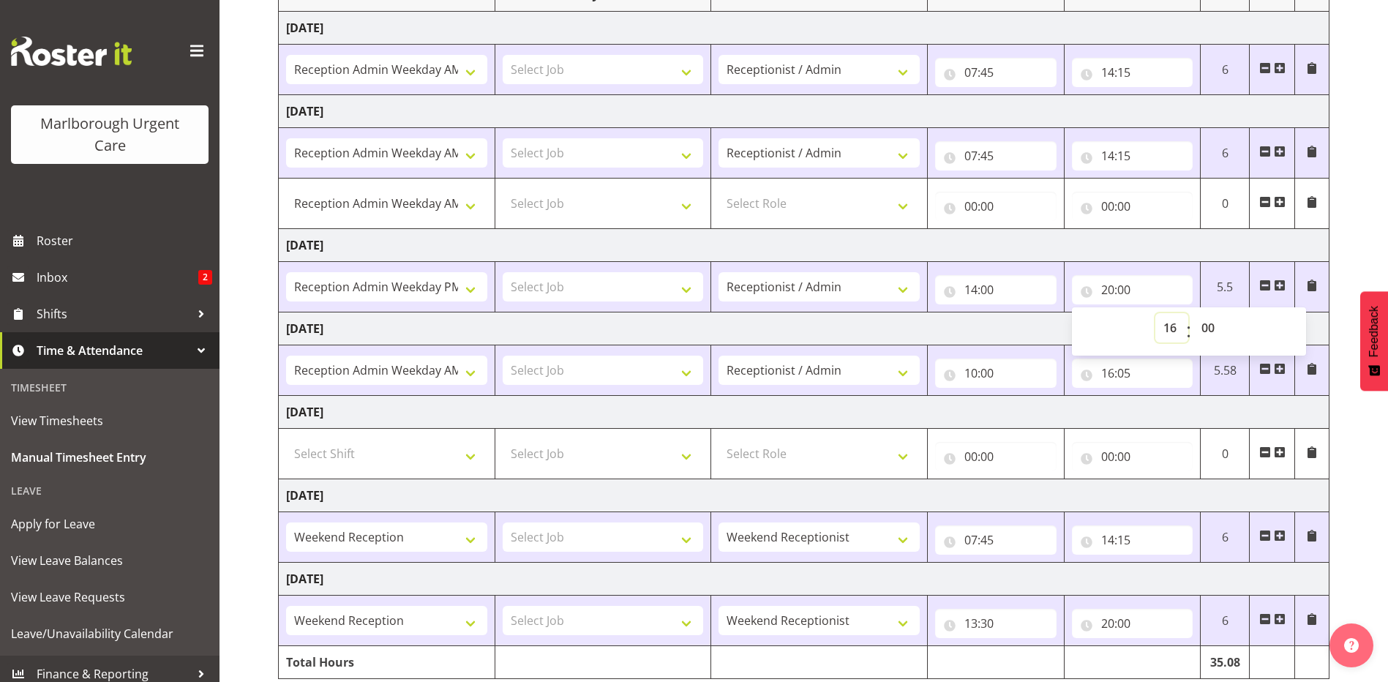
type input "16:00"
click at [1022, 324] on td "[DATE]" at bounding box center [804, 328] width 1050 height 33
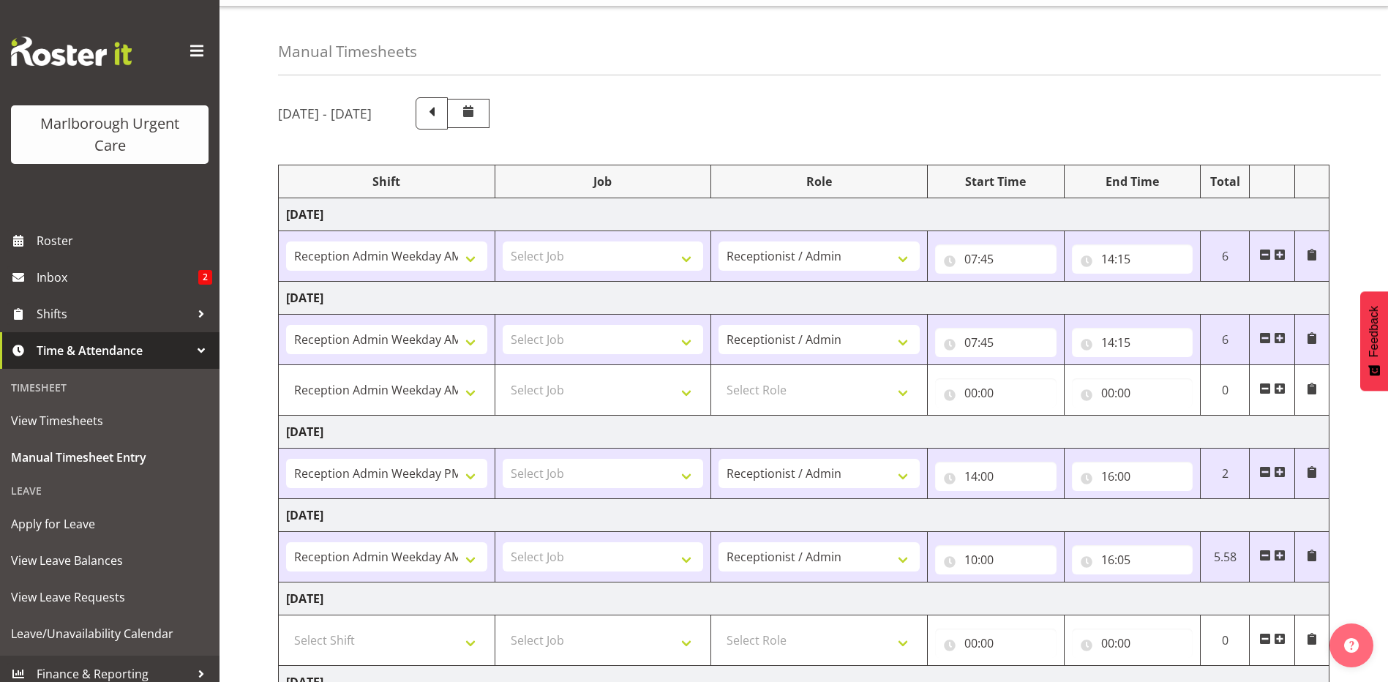
scroll to position [146, 0]
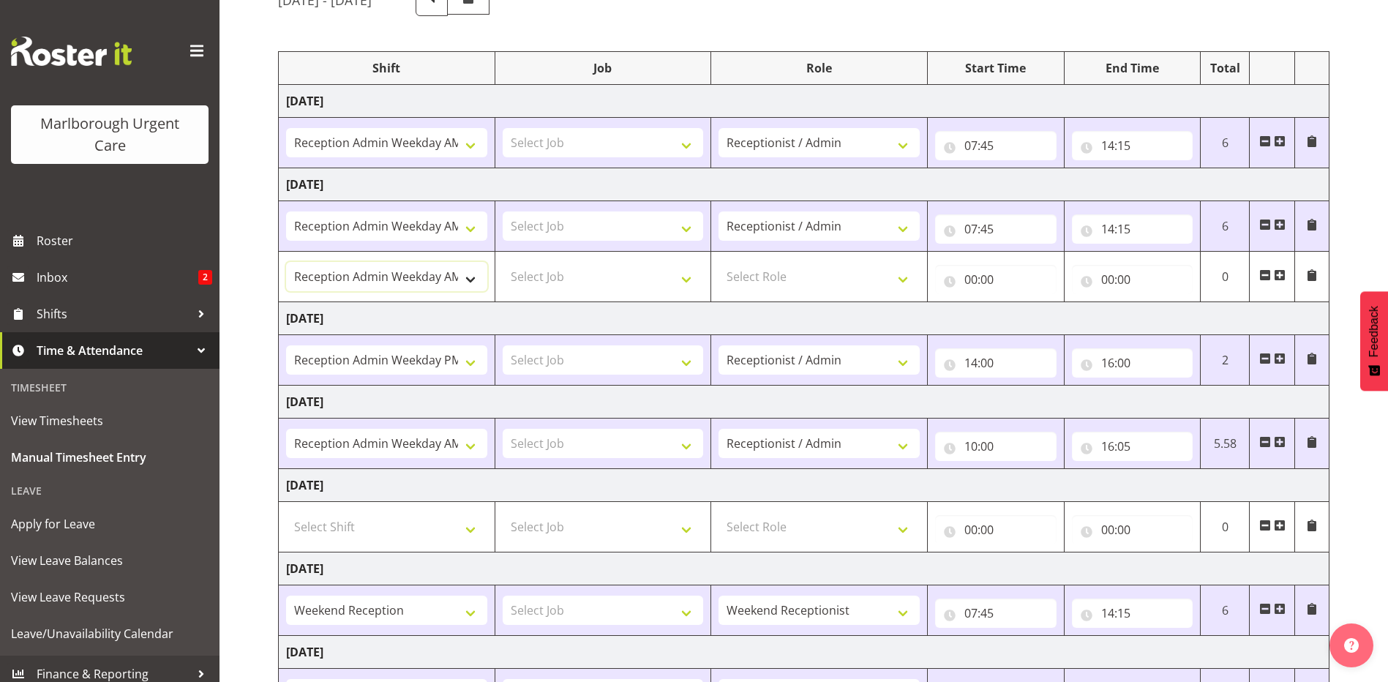
click at [470, 274] on select "Casual Addition Casual Addition Casual Medical Officer Addition Casual Medical …" at bounding box center [386, 276] width 201 height 29
select select "81205"
click at [286, 262] on select "Casual Addition Casual Addition Casual Medical Officer Addition Casual Medical …" at bounding box center [386, 276] width 201 height 29
click at [789, 272] on select "Select Role Receptionist / Admin Weekend Receptionist" at bounding box center [818, 276] width 201 height 29
select select "1558"
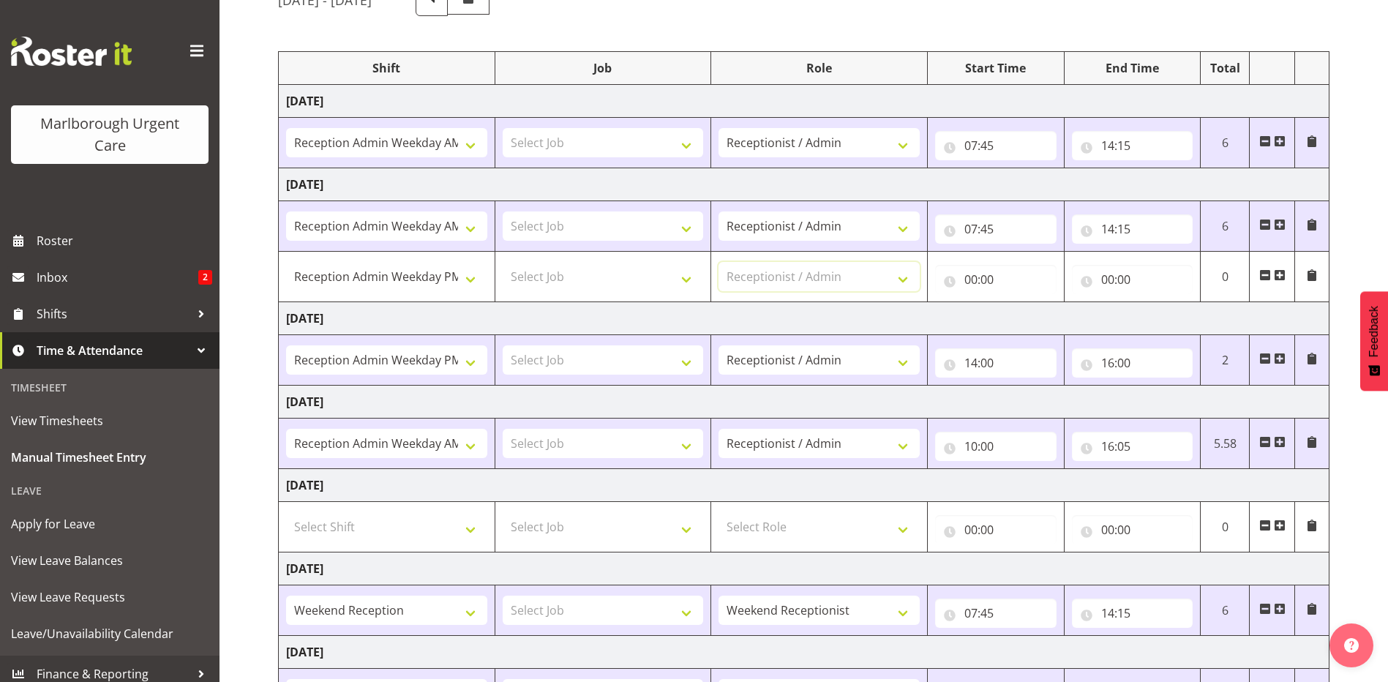
click at [718, 262] on select "Select Role Receptionist / Admin Weekend Receptionist" at bounding box center [818, 276] width 201 height 29
click at [967, 278] on input "00:00" at bounding box center [995, 279] width 121 height 29
click at [1029, 313] on select "00 01 02 03 04 05 06 07 08 09 10 11 12 13 14 15 16 17 18 19 20 21 22 23" at bounding box center [1034, 317] width 33 height 29
select select "14"
click at [1018, 303] on select "00 01 02 03 04 05 06 07 08 09 10 11 12 13 14 15 16 17 18 19 20 21 22 23" at bounding box center [1034, 317] width 33 height 29
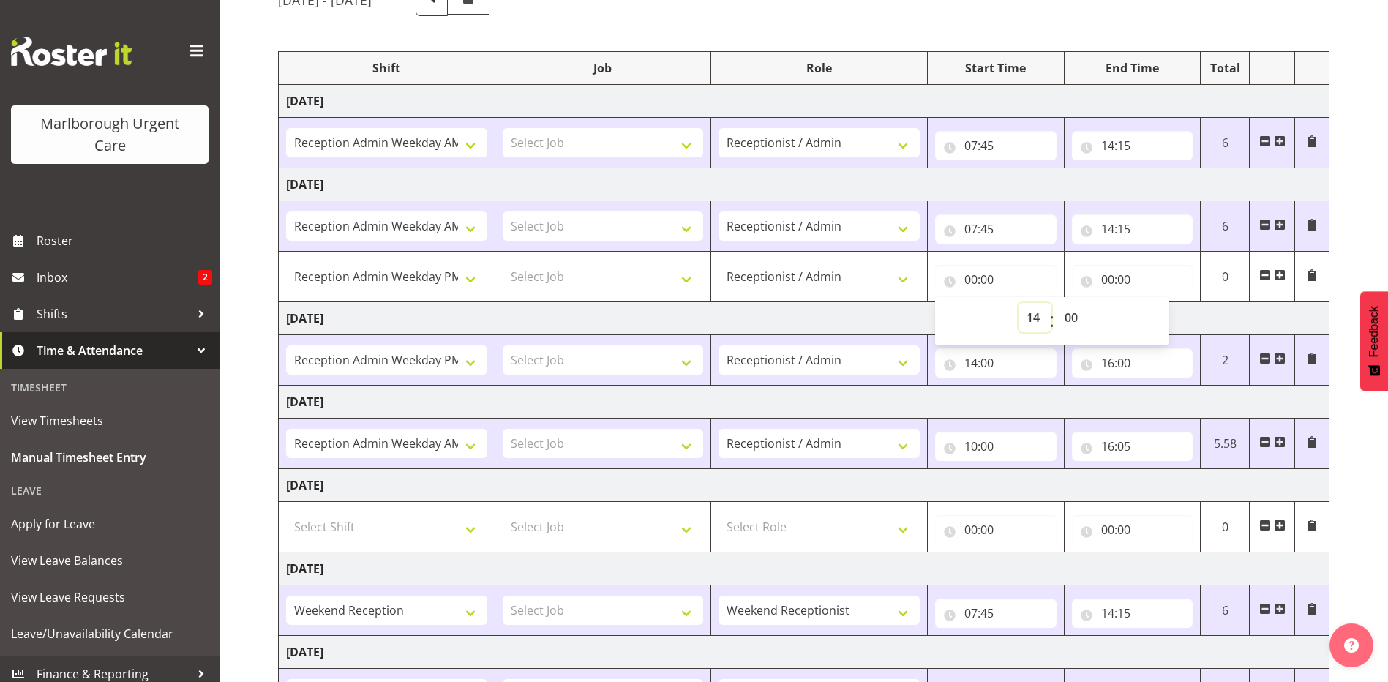
type input "14:00"
click at [1107, 279] on input "00:00" at bounding box center [1132, 279] width 121 height 29
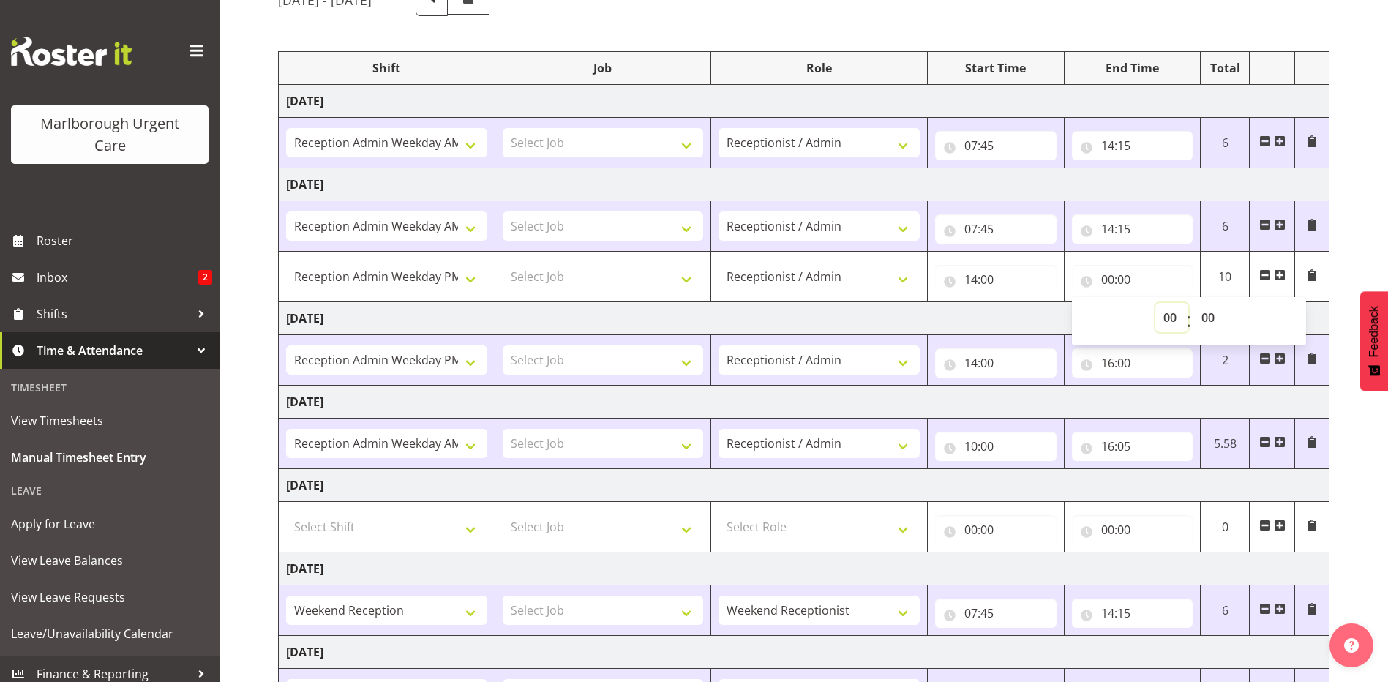
click at [1167, 314] on select "00 01 02 03 04 05 06 07 08 09 10 11 12 13 14 15 16 17 18 19 20 21 22 23" at bounding box center [1171, 317] width 33 height 29
select select "17"
click at [1155, 303] on select "00 01 02 03 04 05 06 07 08 09 10 11 12 13 14 15 16 17 18 19 20 21 22 23" at bounding box center [1171, 317] width 33 height 29
type input "17:00"
click at [1167, 315] on select "00 01 02 03 04 05 06 07 08 09 10 11 12 13 14 15 16 17 18 19 20 21 22 23" at bounding box center [1171, 317] width 33 height 29
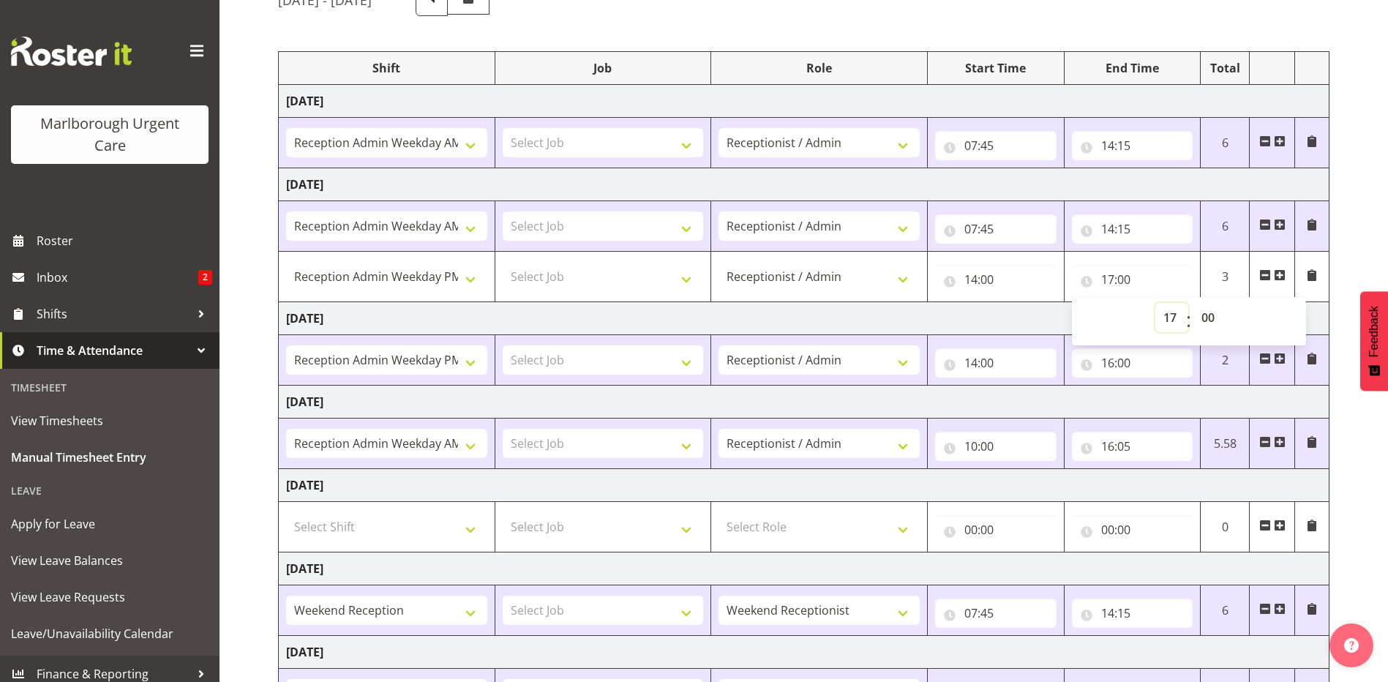
select select "16"
click at [1155, 303] on select "00 01 02 03 04 05 06 07 08 09 10 11 12 13 14 15 16 17 18 19 20 21 22 23" at bounding box center [1171, 317] width 33 height 29
type input "16:00"
click at [969, 318] on td "[DATE]" at bounding box center [804, 318] width 1050 height 33
click at [979, 364] on input "14:00" at bounding box center [995, 362] width 121 height 29
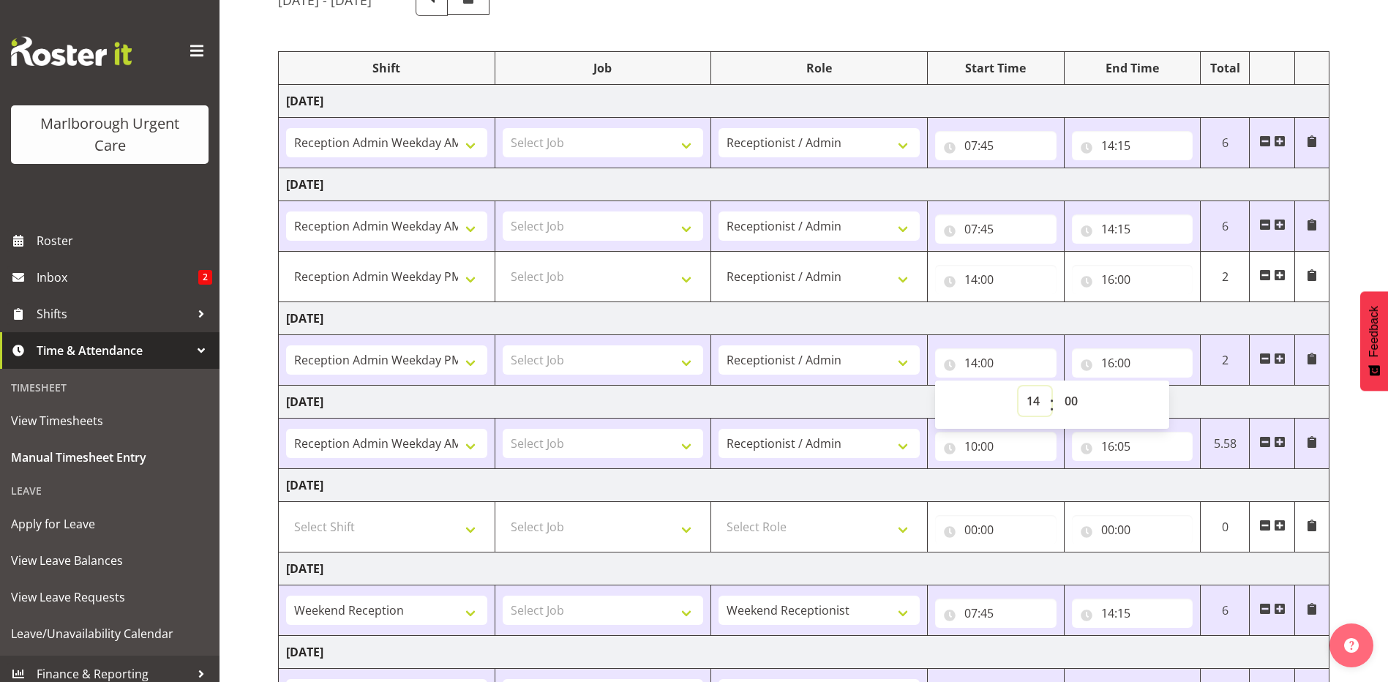
drag, startPoint x: 979, startPoint y: 364, endPoint x: 1036, endPoint y: 402, distance: 68.4
click at [1036, 402] on select "00 01 02 03 04 05 06 07 08 09 10 11 12 13 14 15 16 17 18 19 20 21 22 23" at bounding box center [1034, 400] width 33 height 29
select select "13"
click at [1018, 386] on select "00 01 02 03 04 05 06 07 08 09 10 11 12 13 14 15 16 17 18 19 20 21 22 23" at bounding box center [1034, 400] width 33 height 29
type input "13:00"
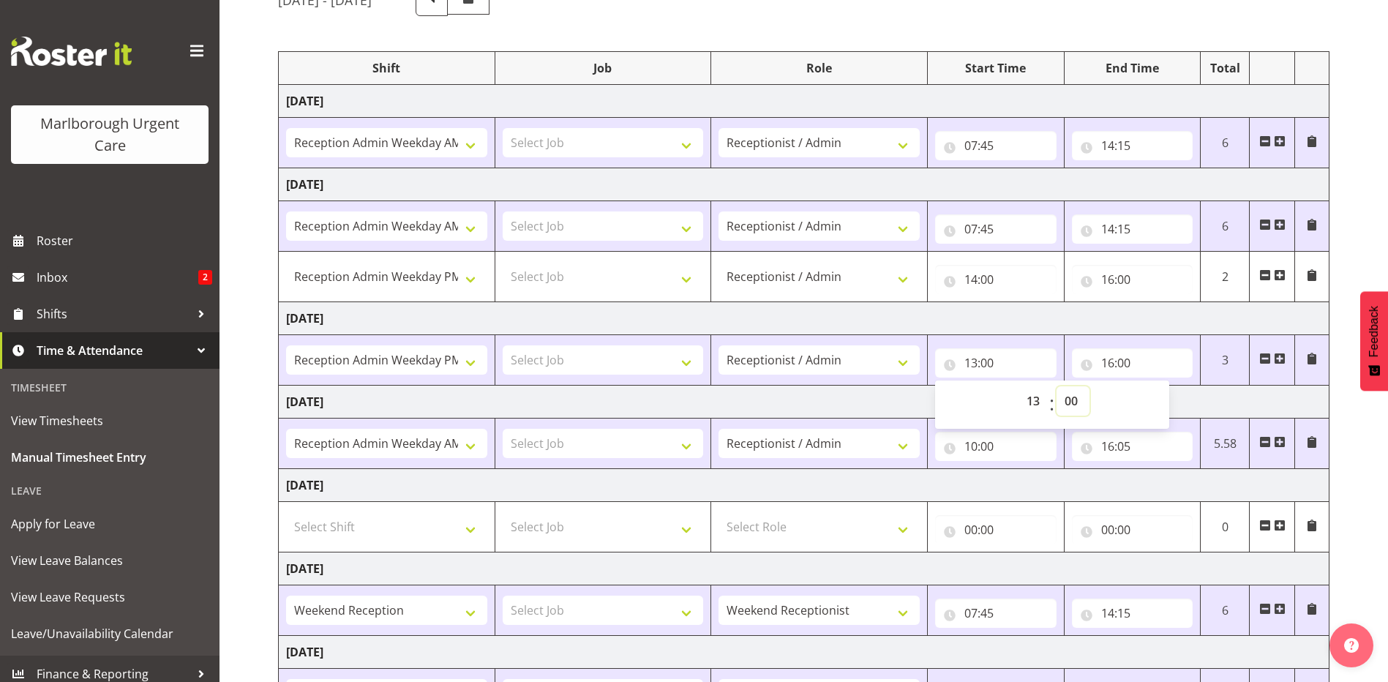
click at [1068, 396] on select "00 01 02 03 04 05 06 07 08 09 10 11 12 13 14 15 16 17 18 19 20 21 22 23 24 25 2…" at bounding box center [1072, 400] width 33 height 29
select select "30"
click at [1056, 386] on select "00 01 02 03 04 05 06 07 08 09 10 11 12 13 14 15 16 17 18 19 20 21 22 23 24 25 2…" at bounding box center [1072, 400] width 33 height 29
type input "13:30"
click at [1112, 361] on input "16:00" at bounding box center [1132, 362] width 121 height 29
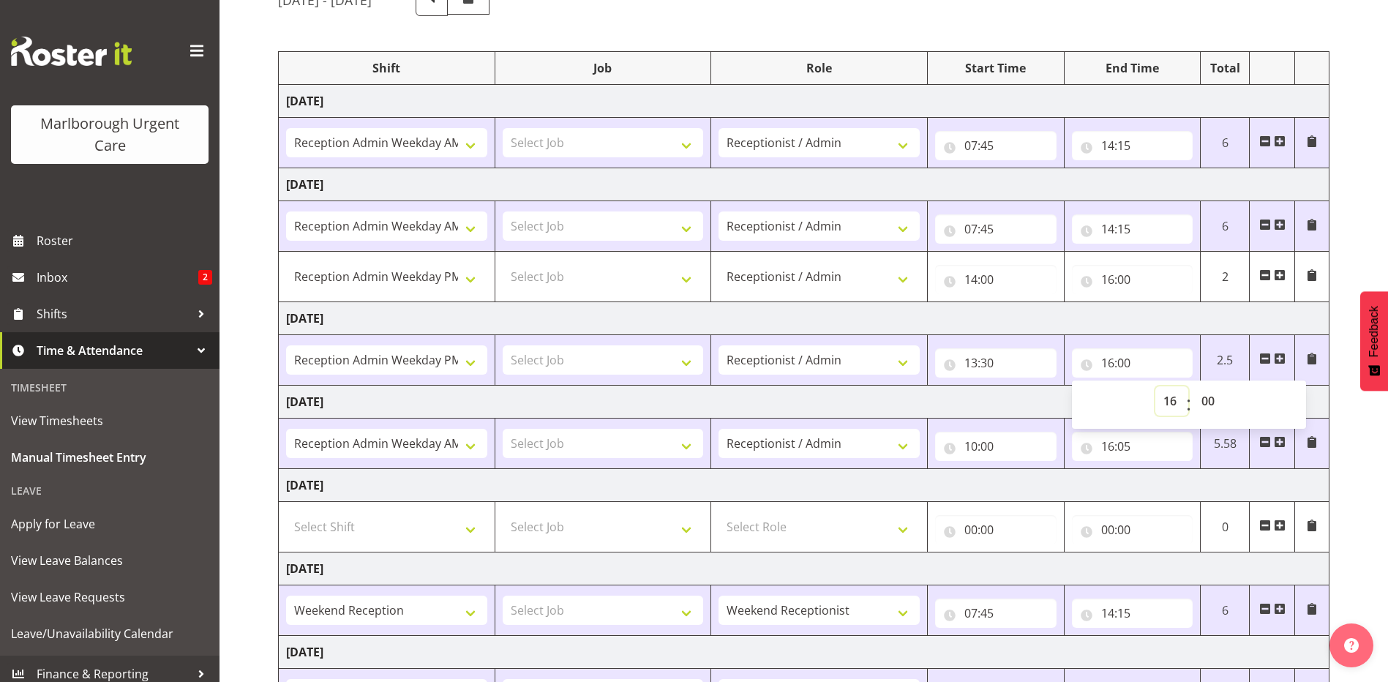
click at [1166, 397] on select "00 01 02 03 04 05 06 07 08 09 10 11 12 13 14 15 16 17 18 19 20 21 22 23" at bounding box center [1171, 400] width 33 height 29
select select "20"
click at [1155, 386] on select "00 01 02 03 04 05 06 07 08 09 10 11 12 13 14 15 16 17 18 19 20 21 22 23" at bounding box center [1171, 400] width 33 height 29
type input "20:00"
click at [1146, 322] on td "[DATE]" at bounding box center [804, 318] width 1050 height 33
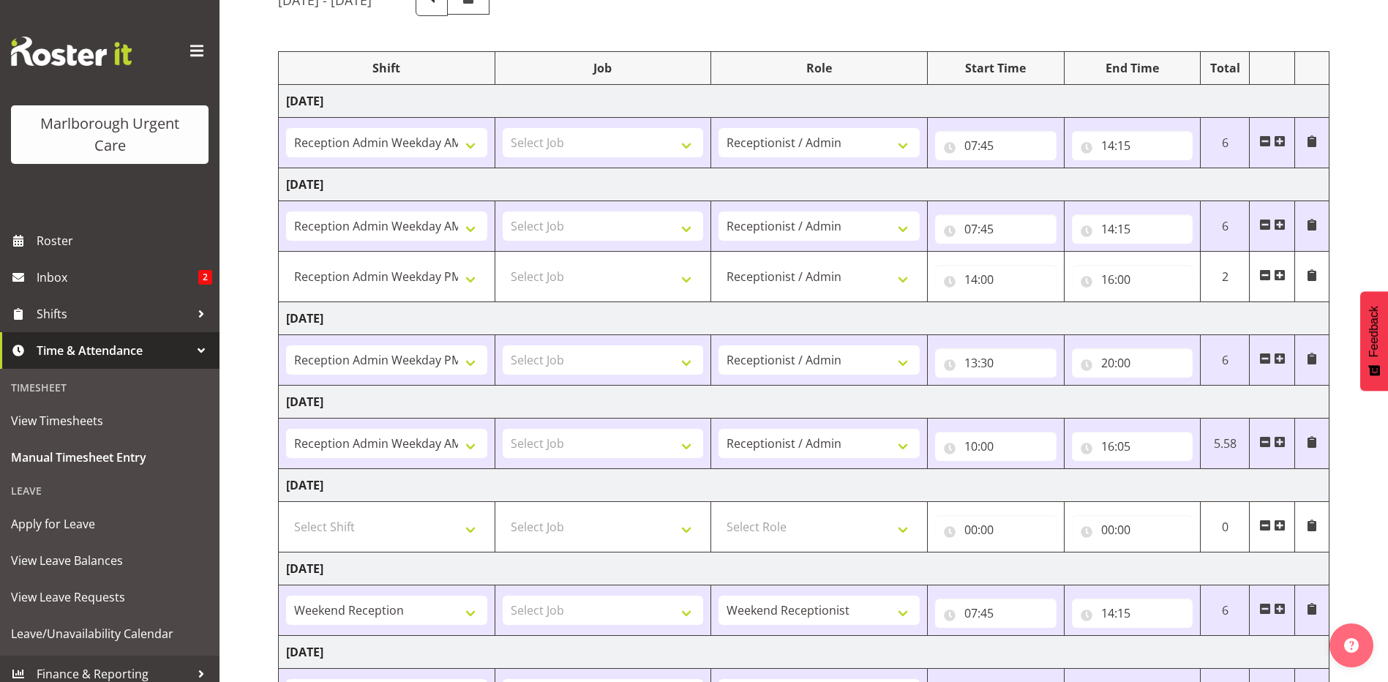
click at [979, 403] on td "[DATE]" at bounding box center [804, 401] width 1050 height 33
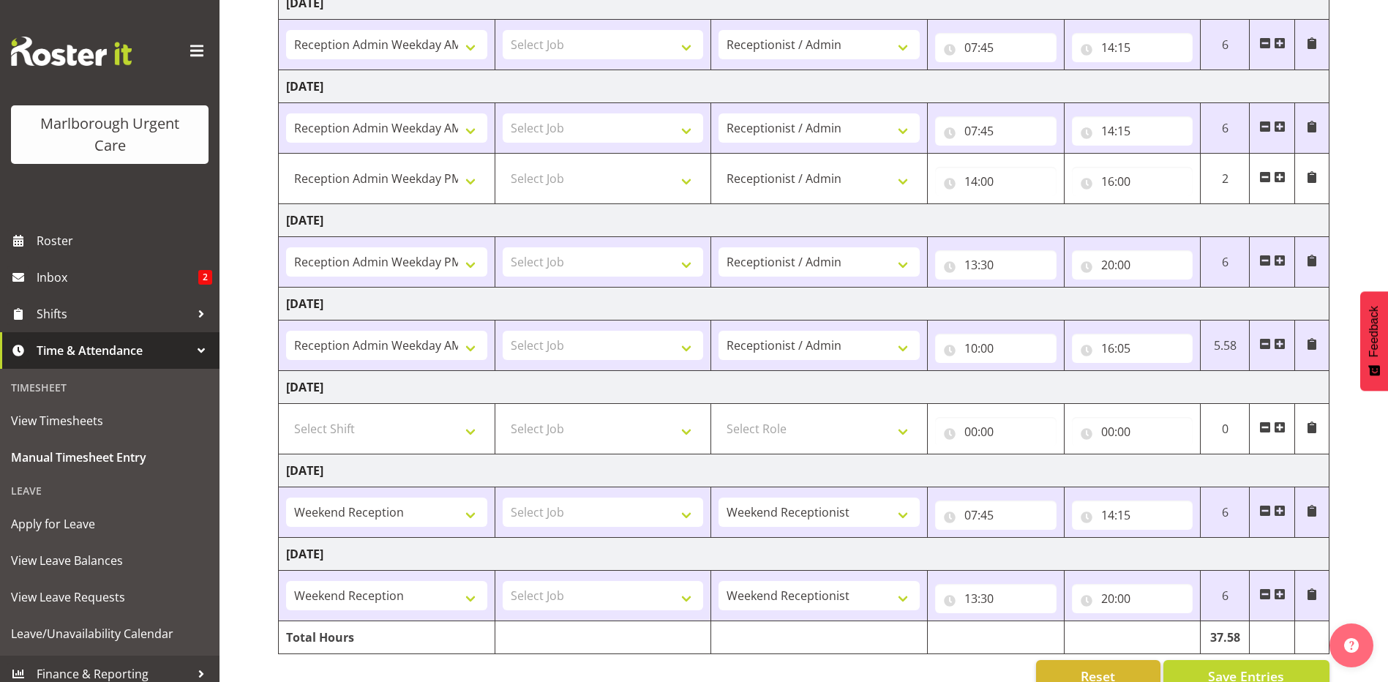
scroll to position [276, 0]
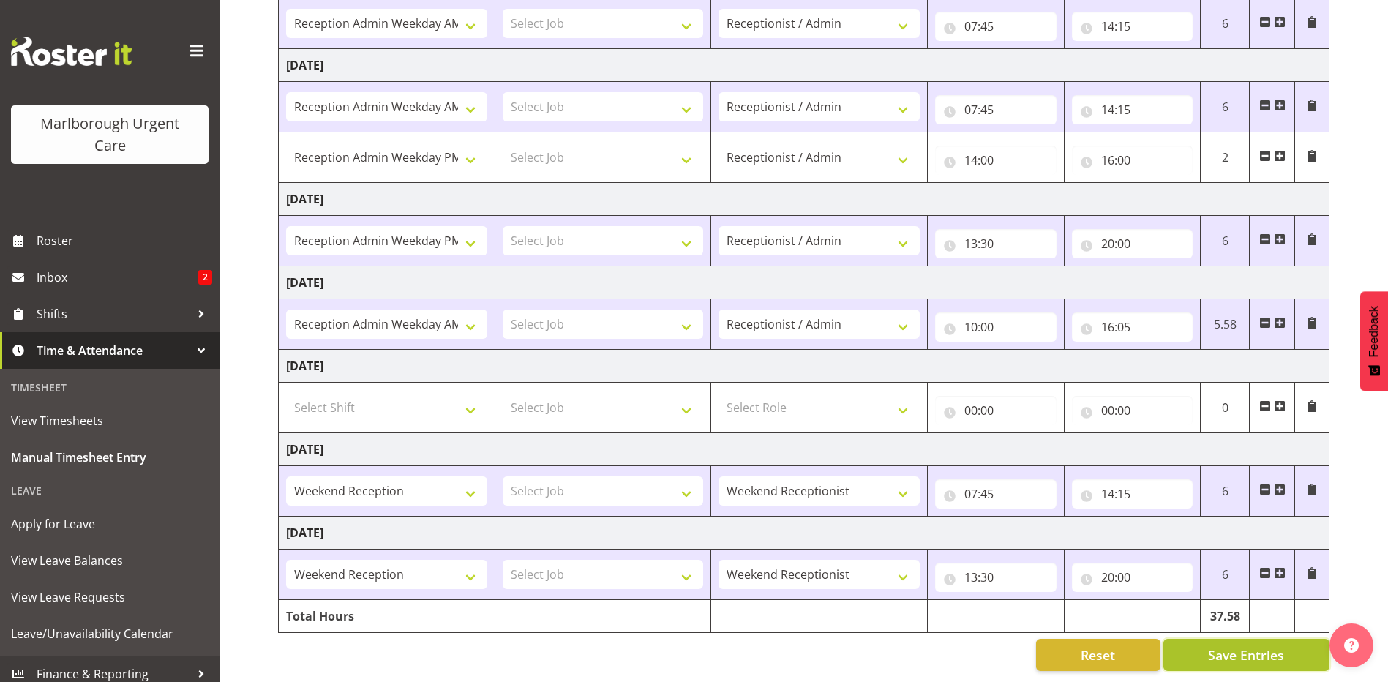
click at [1236, 645] on span "Save Entries" at bounding box center [1246, 654] width 76 height 19
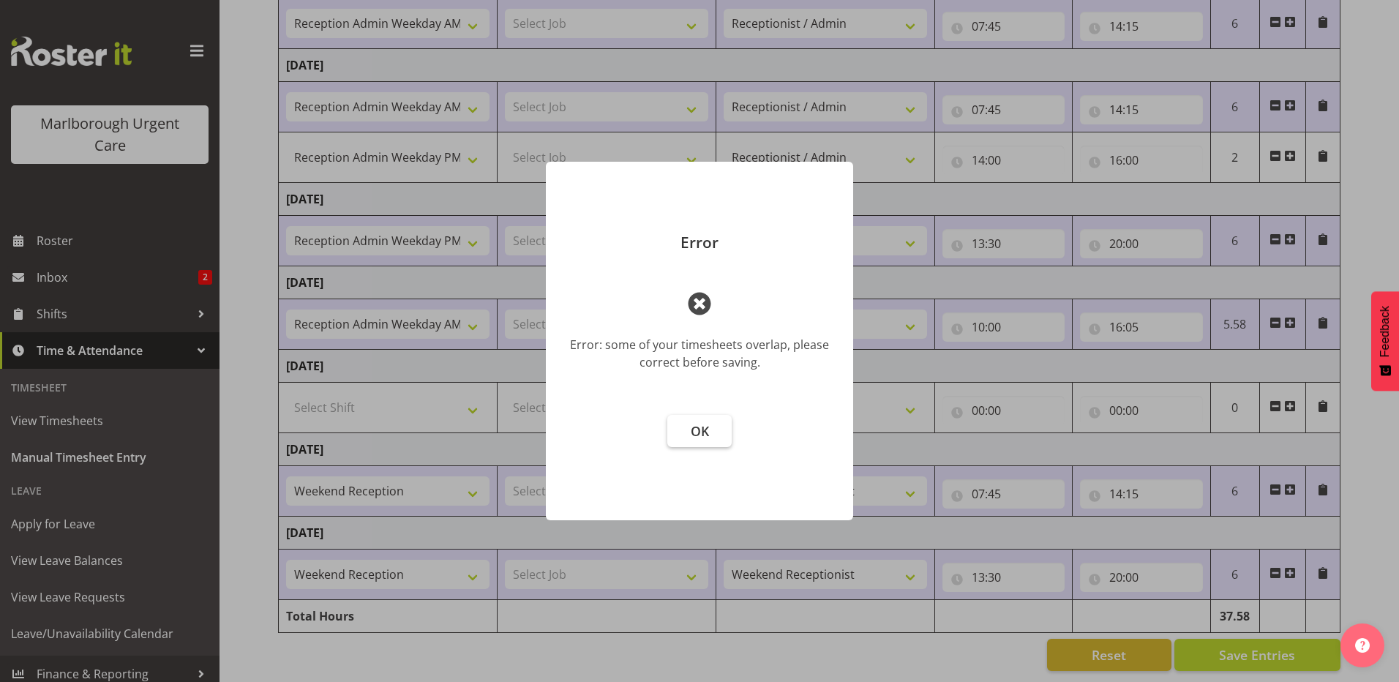
click at [710, 430] on button "OK" at bounding box center [699, 431] width 64 height 32
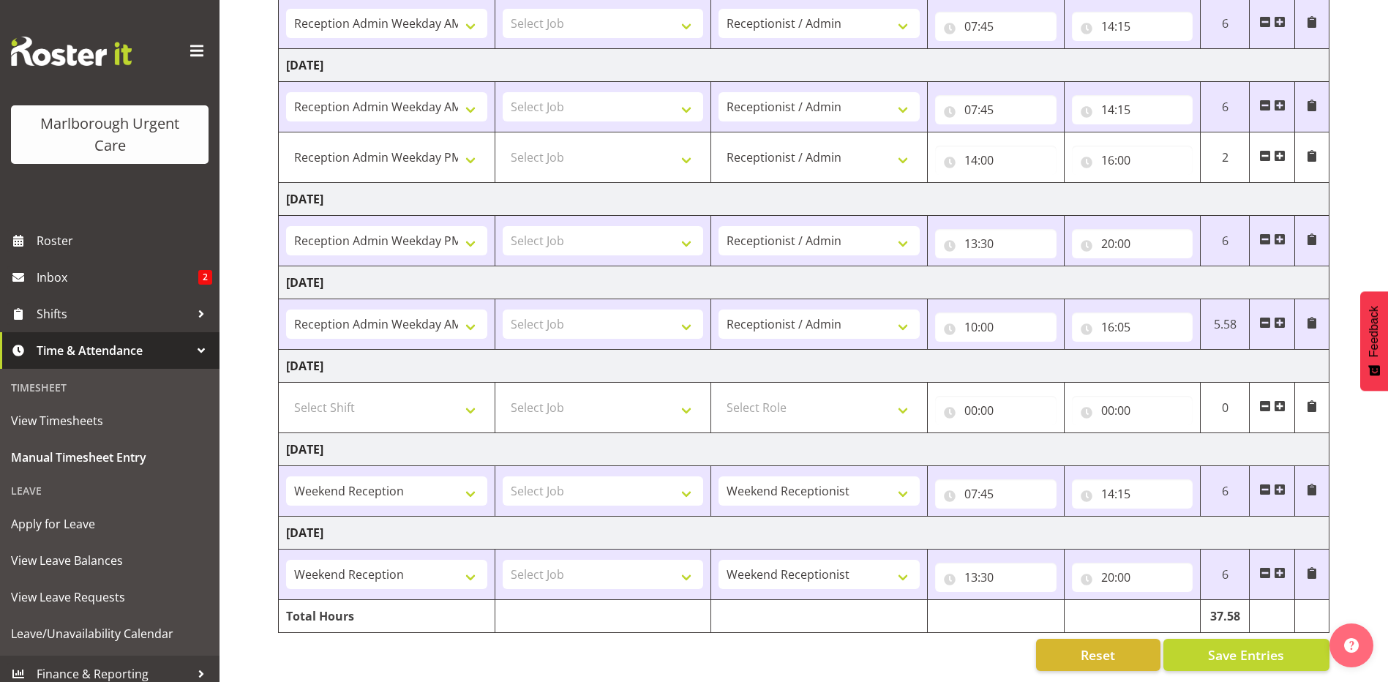
scroll to position [203, 0]
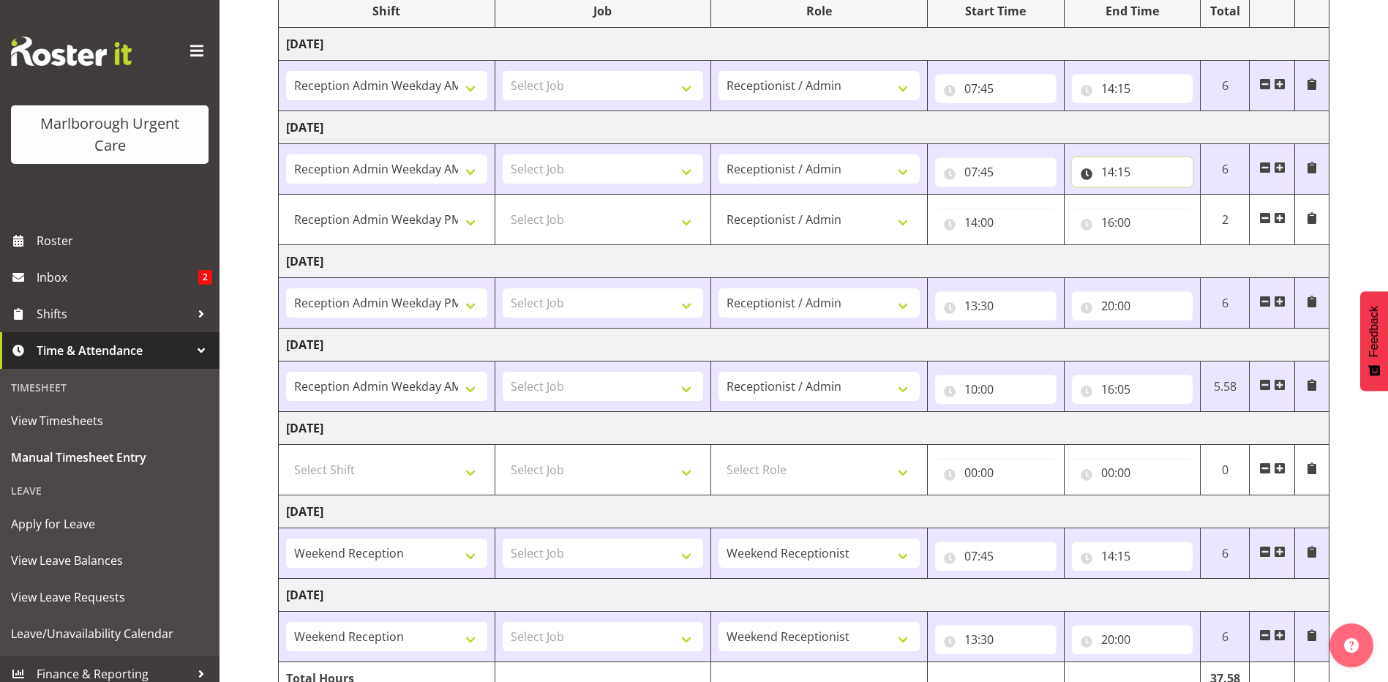
click at [1121, 171] on input "14:15" at bounding box center [1132, 171] width 121 height 29
click at [1207, 206] on select "00 01 02 03 04 05 06 07 08 09 10 11 12 13 14 15 16 17 18 19 20 21 22 23 24 25 2…" at bounding box center [1209, 209] width 33 height 29
select select "0"
click at [1193, 195] on select "00 01 02 03 04 05 06 07 08 09 10 11 12 13 14 15 16 17 18 19 20 21 22 23 24 25 2…" at bounding box center [1209, 209] width 33 height 29
type input "14:00"
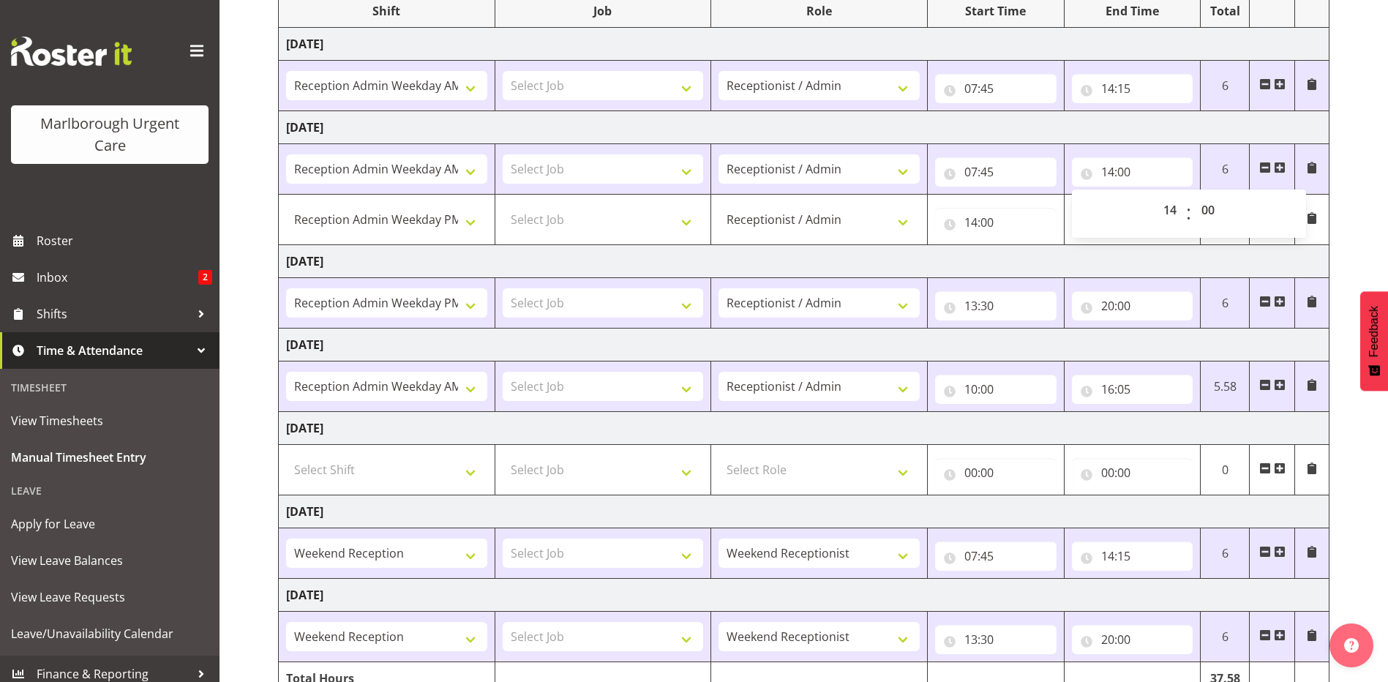
click at [1042, 255] on td "[DATE]" at bounding box center [804, 261] width 1050 height 33
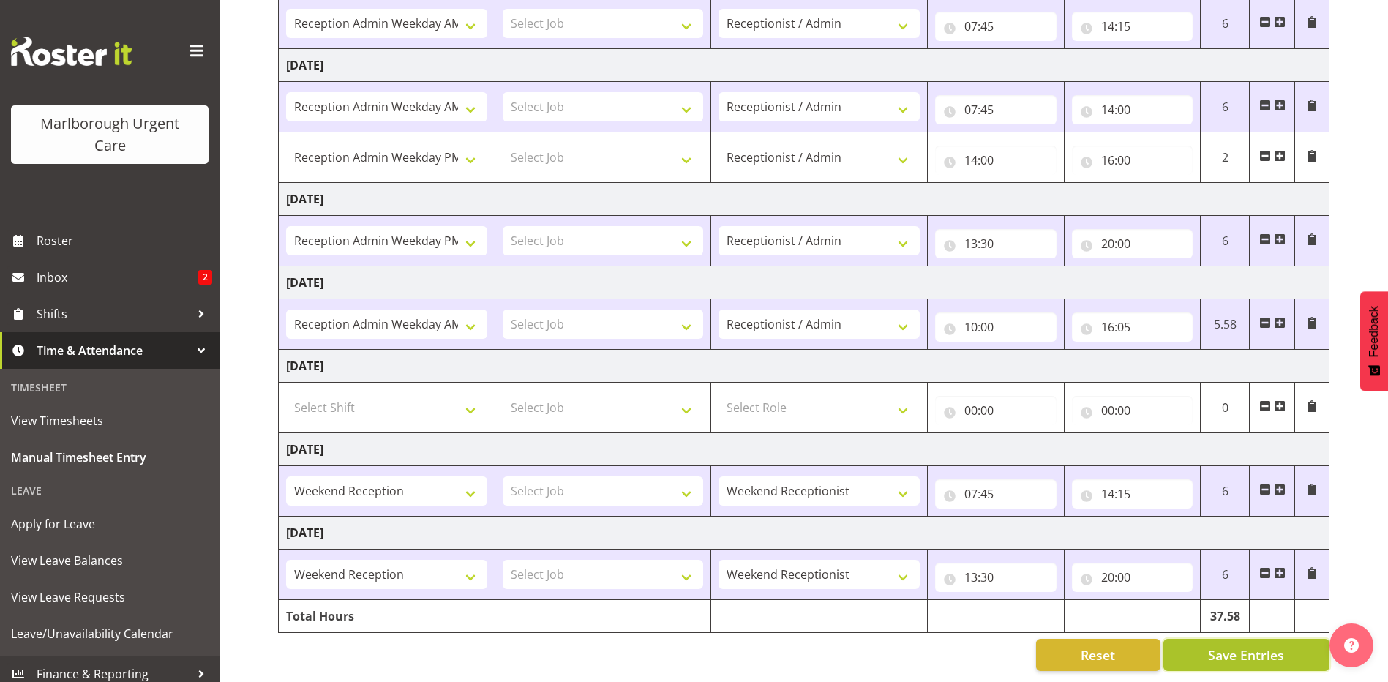
click at [1252, 646] on span "Save Entries" at bounding box center [1246, 654] width 76 height 19
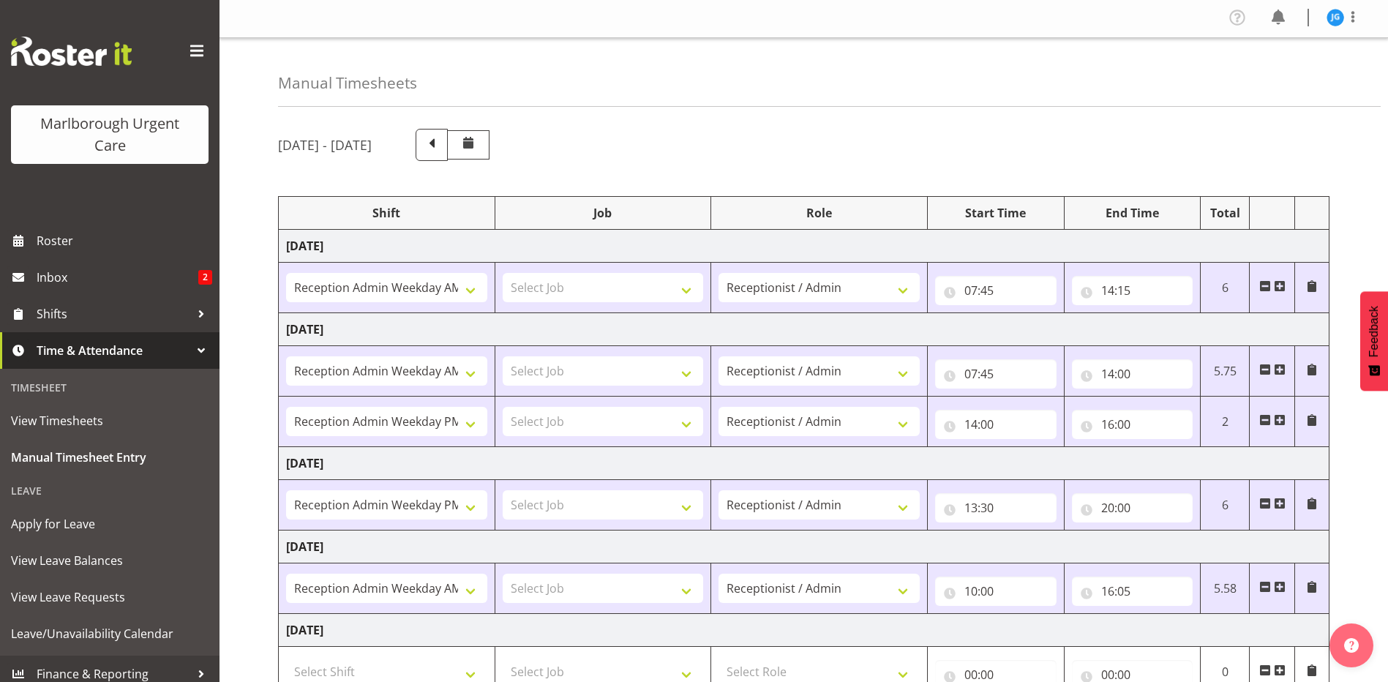
scroll to position [0, 0]
click at [441, 144] on span at bounding box center [431, 144] width 19 height 19
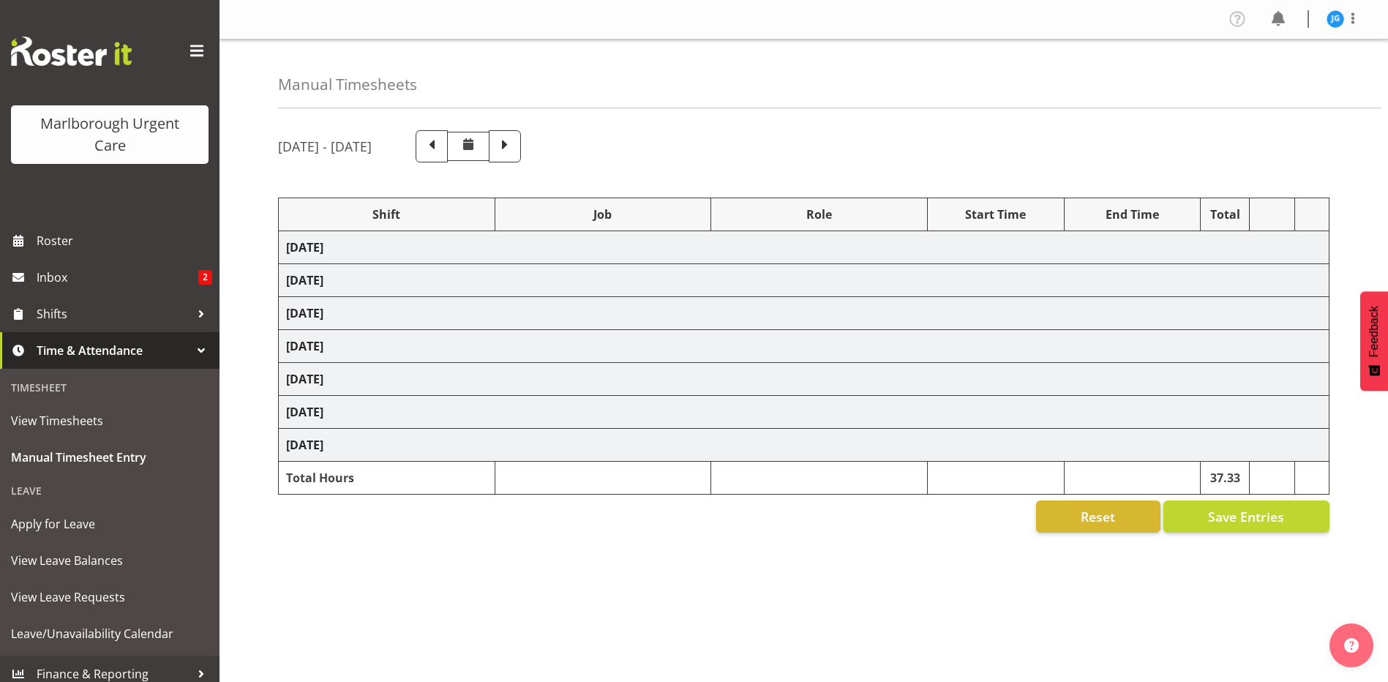
select select "81204"
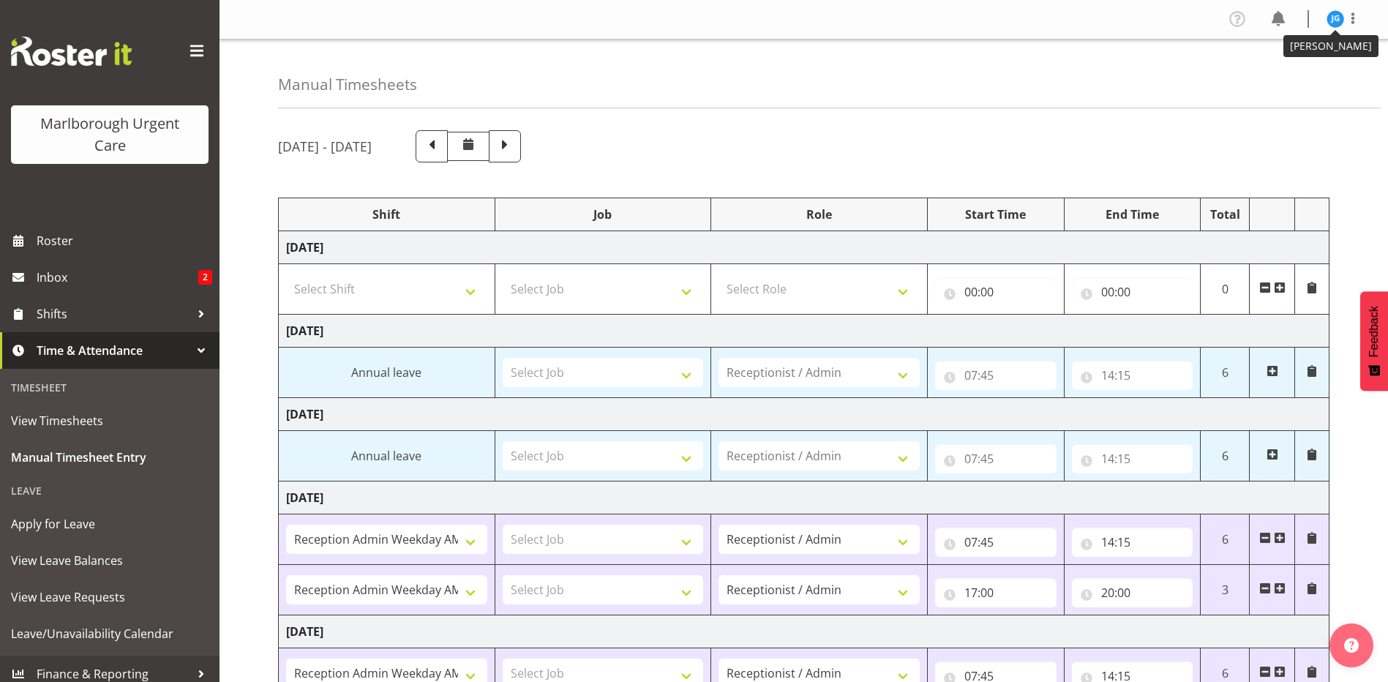
click at [1335, 15] on img at bounding box center [1335, 19] width 18 height 18
click at [1282, 74] on link "Log Out" at bounding box center [1291, 77] width 140 height 26
